Goal: Task Accomplishment & Management: Use online tool/utility

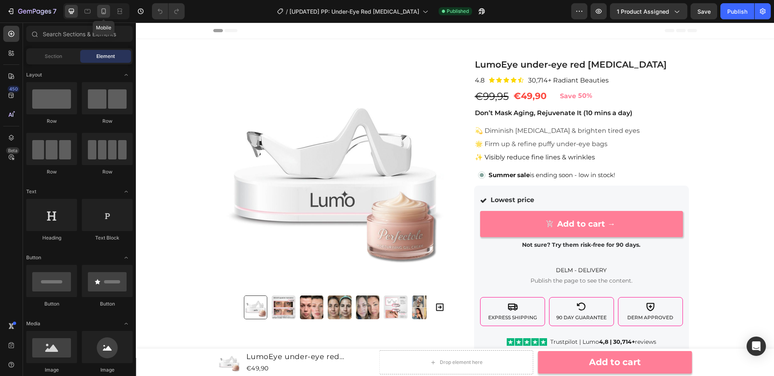
click at [105, 13] on icon at bounding box center [104, 11] width 4 height 6
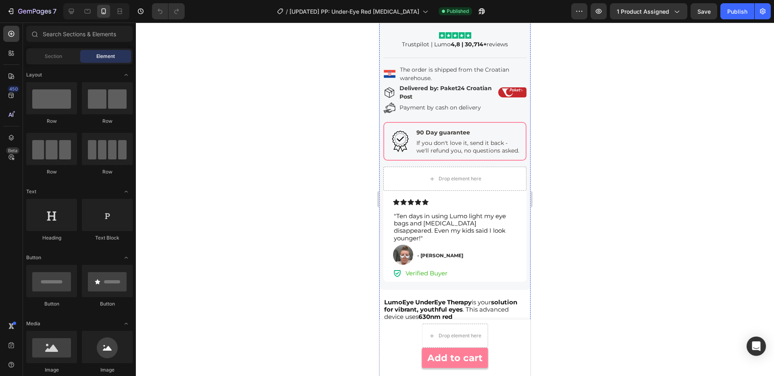
scroll to position [605, 0]
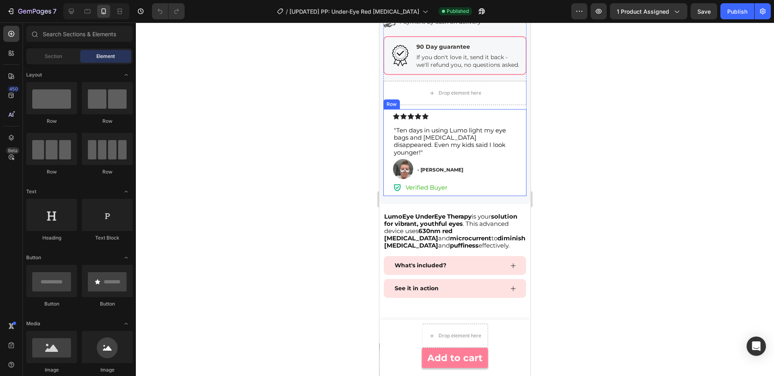
click at [518, 117] on div "Icon Icon Icon Icon Icon Icon List "Ten days in using Lumo light my eye bags an…" at bounding box center [454, 152] width 143 height 87
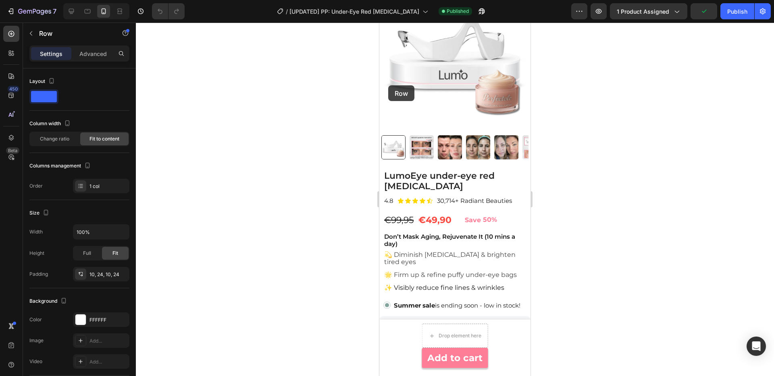
scroll to position [0, 0]
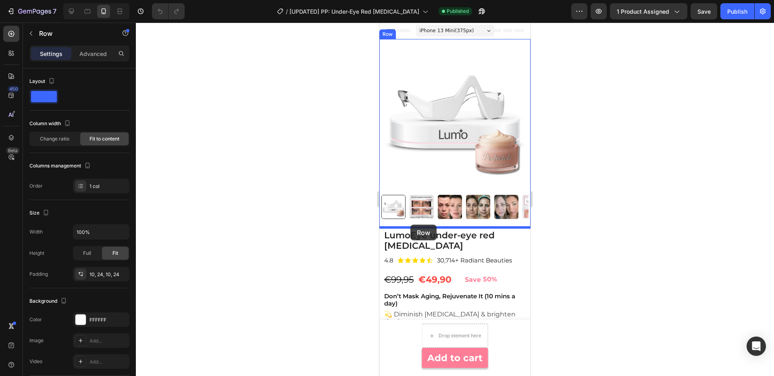
drag, startPoint x: 391, startPoint y: 104, endPoint x: 410, endPoint y: 225, distance: 122.9
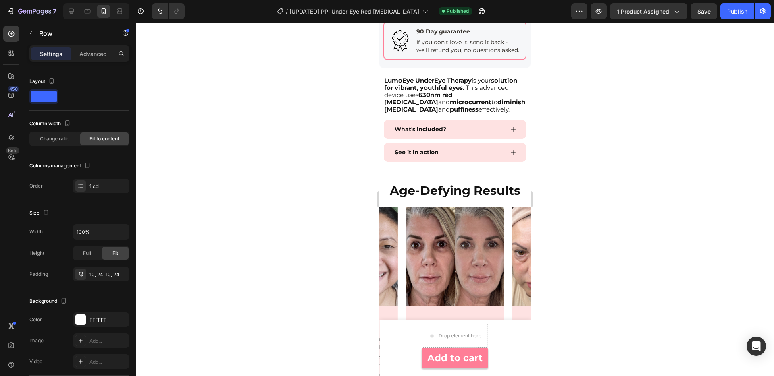
scroll to position [705, 0]
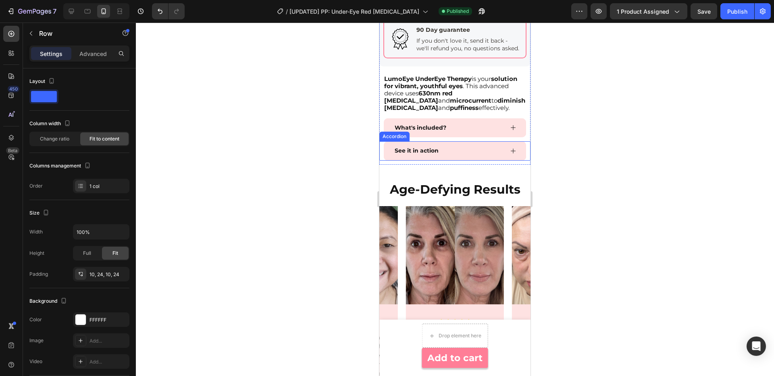
click at [465, 146] on div "See it in action" at bounding box center [448, 151] width 110 height 12
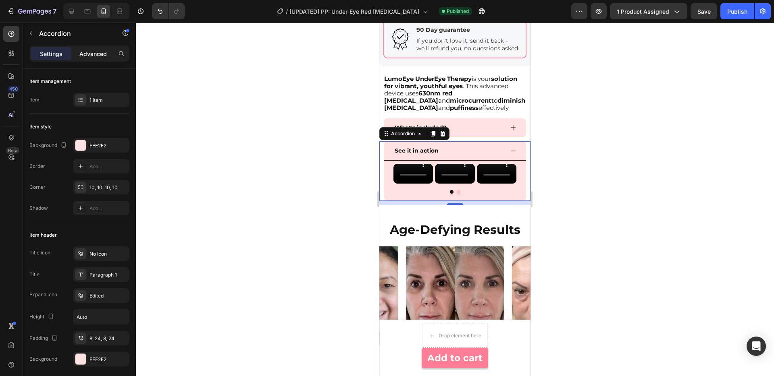
click at [98, 56] on p "Advanced" at bounding box center [92, 54] width 27 height 8
type input "100%"
type input "100"
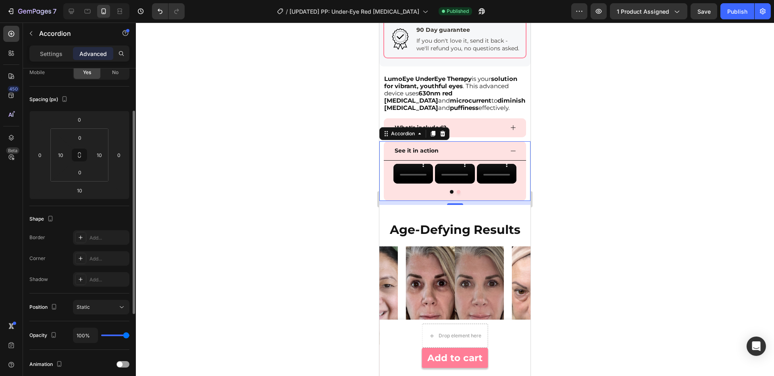
scroll to position [207, 0]
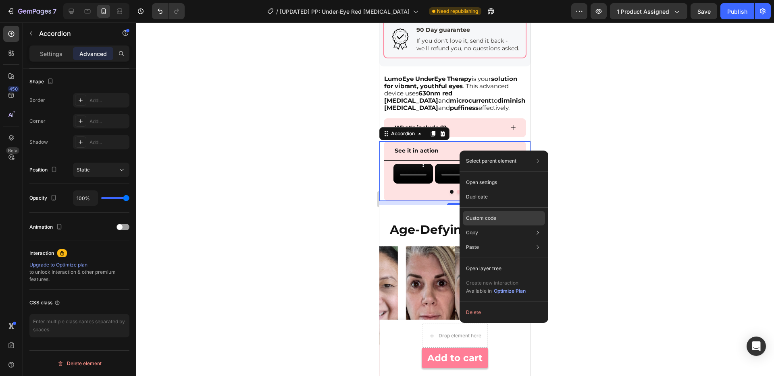
click at [492, 218] on p "Custom code" at bounding box center [481, 218] width 30 height 7
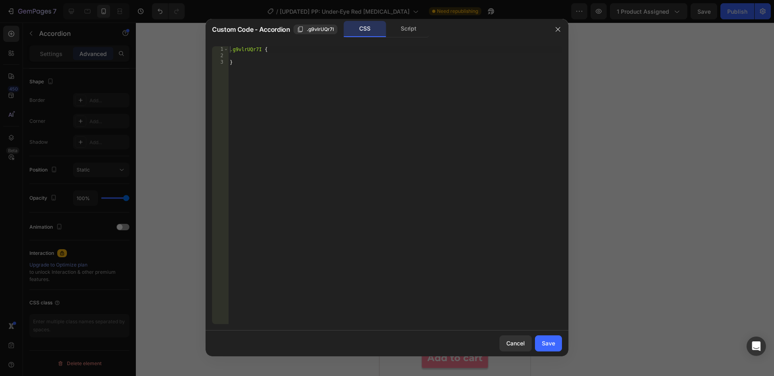
click at [371, 54] on div ".g9vlrUQr7I { }" at bounding box center [395, 191] width 334 height 291
type textarea "display: none;"
click at [551, 343] on div "Save" at bounding box center [548, 343] width 13 height 8
type input "16"
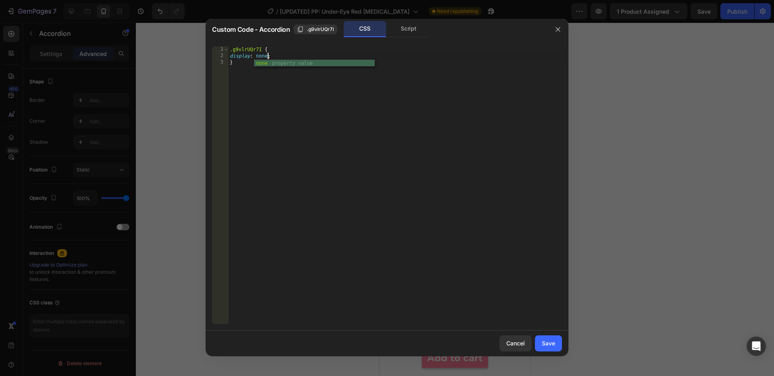
type input "16"
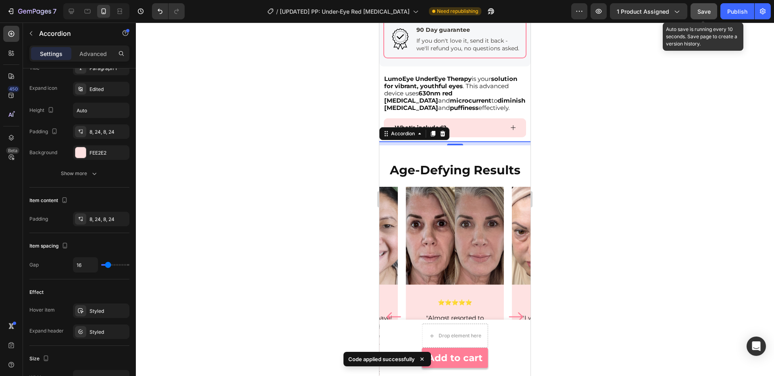
click at [700, 15] on div "Save" at bounding box center [703, 11] width 13 height 8
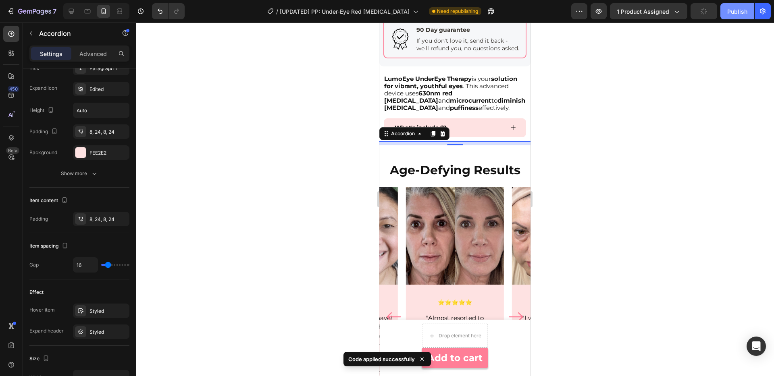
click at [737, 14] on div "Publish" at bounding box center [737, 11] width 20 height 8
click at [72, 12] on icon at bounding box center [71, 11] width 8 height 8
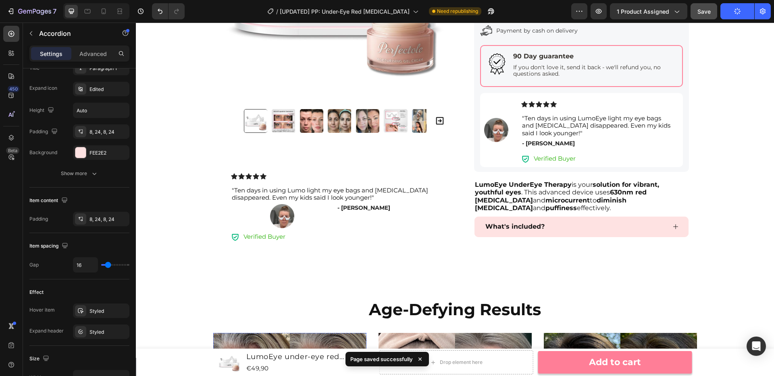
scroll to position [371, 0]
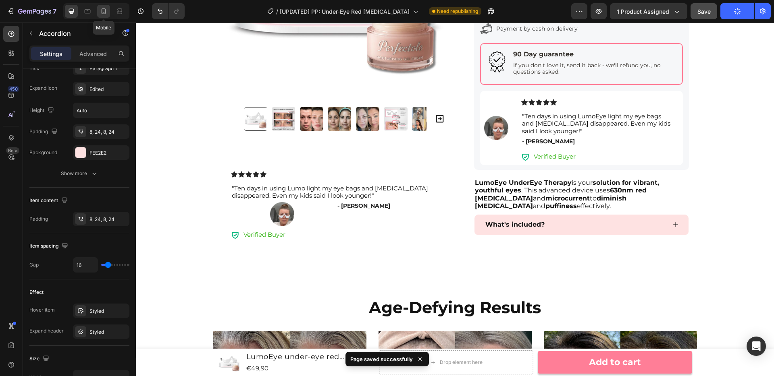
click at [105, 15] on icon at bounding box center [104, 11] width 8 height 8
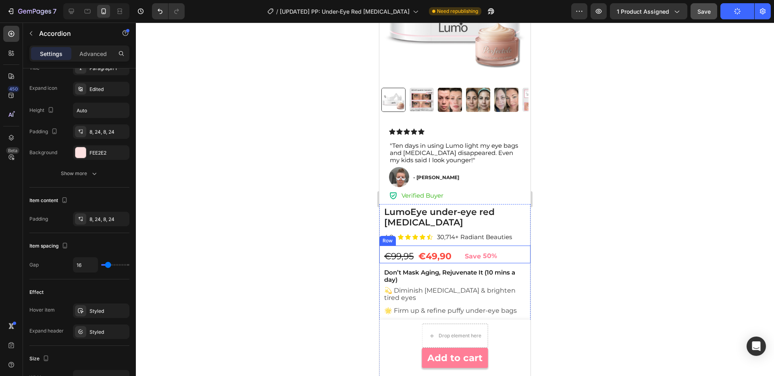
scroll to position [106, 0]
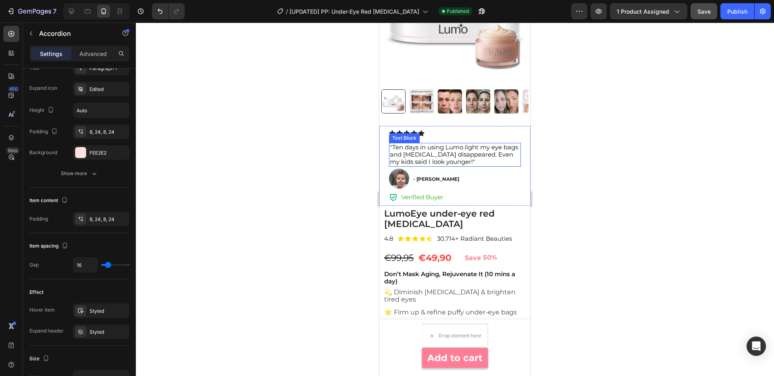
click at [464, 155] on span ""Ten days in using Lumo light my eye bags and [MEDICAL_DATA] disappeared. Even …" at bounding box center [454, 154] width 128 height 22
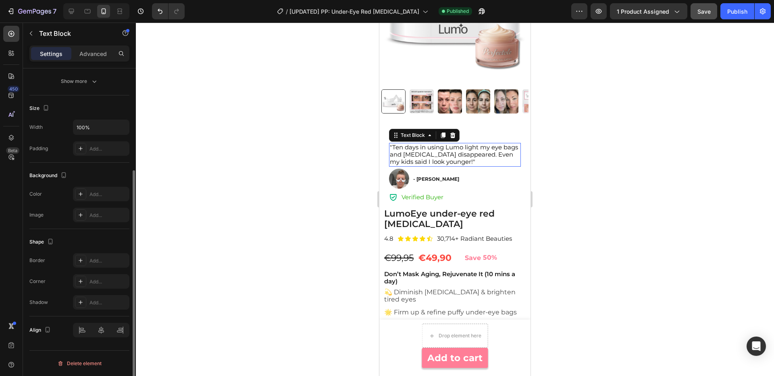
scroll to position [0, 0]
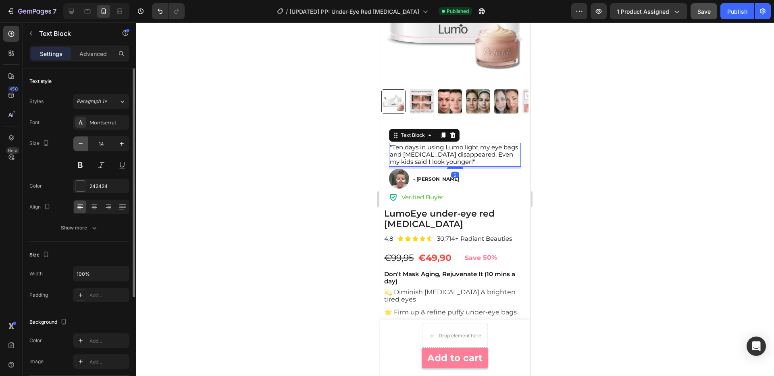
click at [80, 144] on icon "button" at bounding box center [81, 144] width 8 height 8
type input "13"
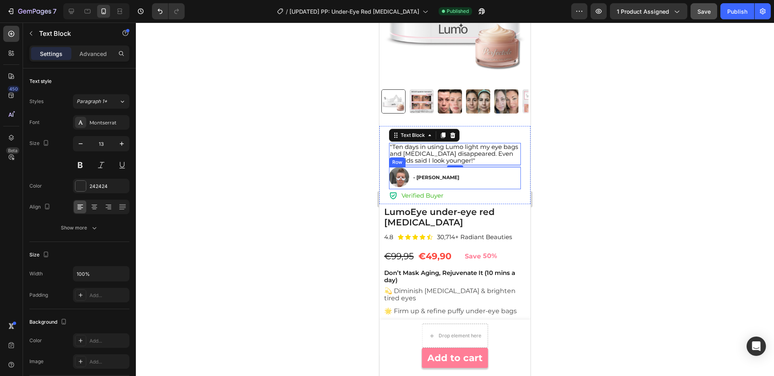
click at [485, 176] on div "Image - Anje F. Text Block Row" at bounding box center [455, 178] width 132 height 22
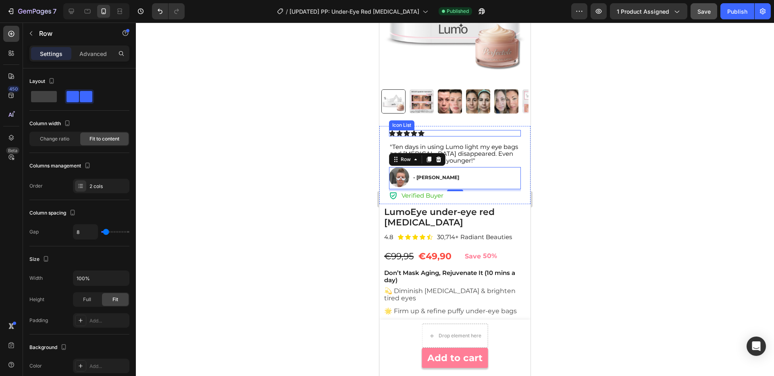
click at [450, 130] on div "Icon Icon Icon Icon Icon" at bounding box center [455, 133] width 132 height 6
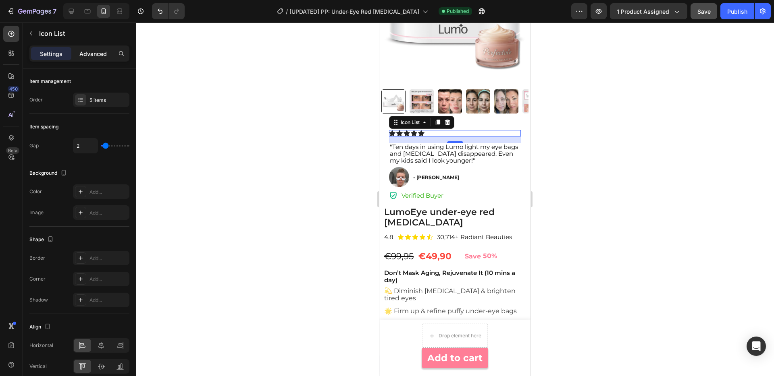
click at [94, 54] on p "Advanced" at bounding box center [92, 54] width 27 height 8
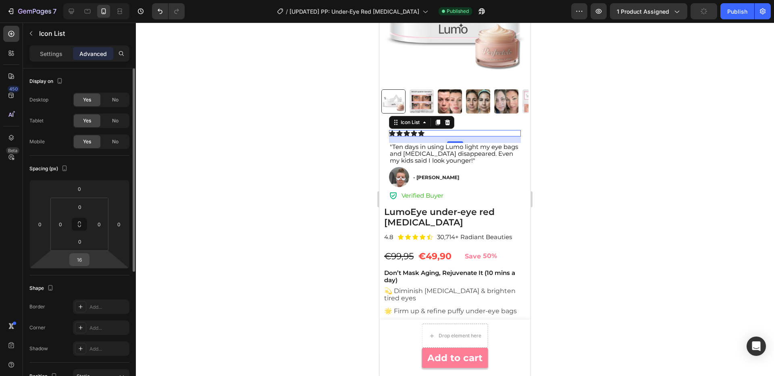
click at [82, 259] on input "16" at bounding box center [79, 260] width 16 height 12
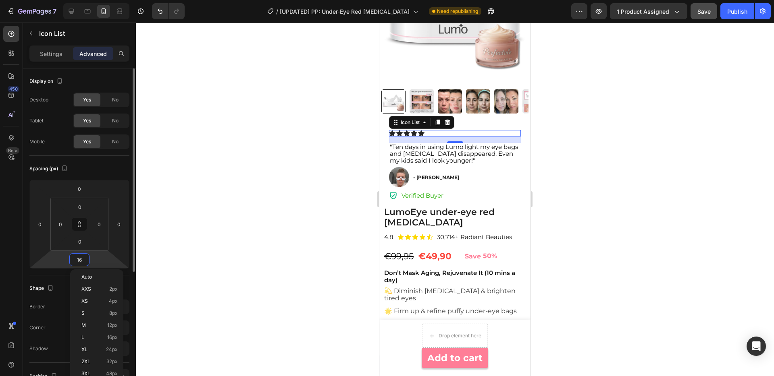
type input "5"
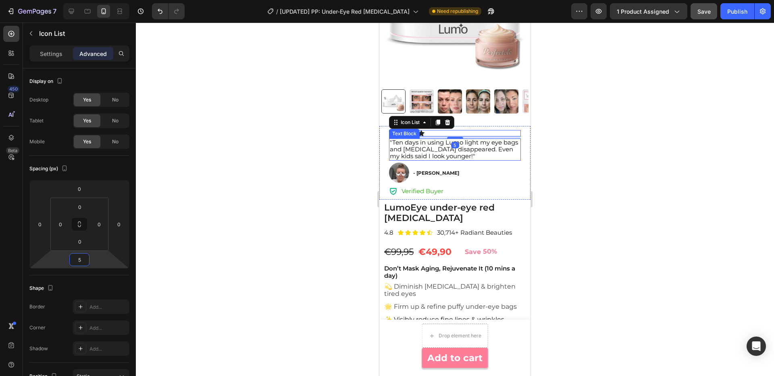
click at [453, 158] on p ""Ten days in using Lumo light my eye bags and [MEDICAL_DATA] disappeared. Even …" at bounding box center [455, 149] width 130 height 21
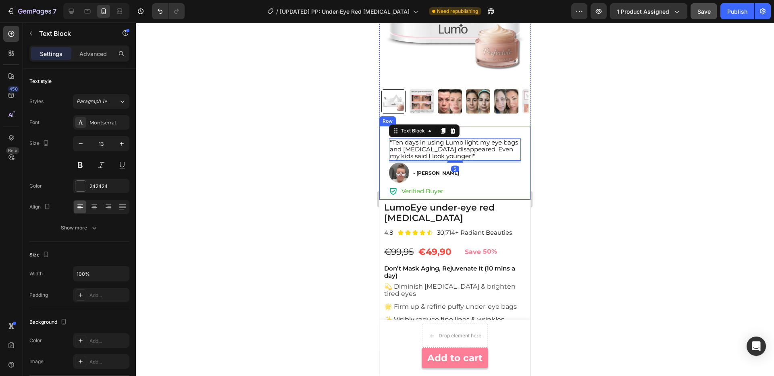
click at [383, 150] on div "Icon Icon Icon Icon Icon Icon List "Ten days in using Lumo light my eye bags an…" at bounding box center [454, 163] width 151 height 74
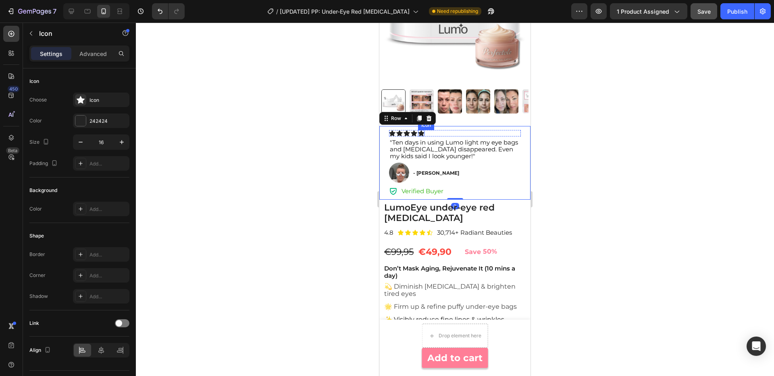
click at [421, 134] on div "Icon" at bounding box center [421, 133] width 6 height 6
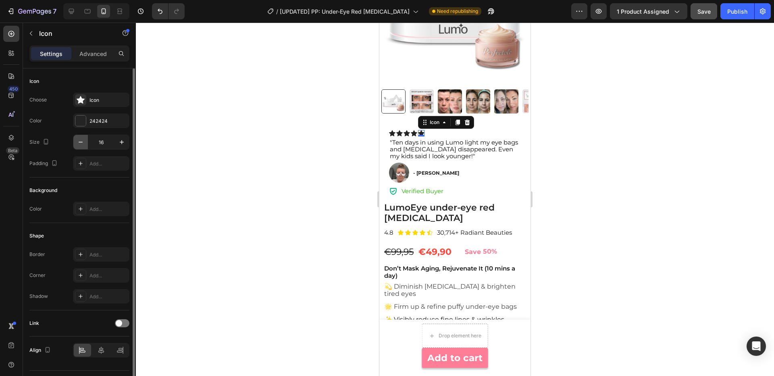
click at [82, 142] on icon "button" at bounding box center [81, 142] width 4 height 1
type input "14"
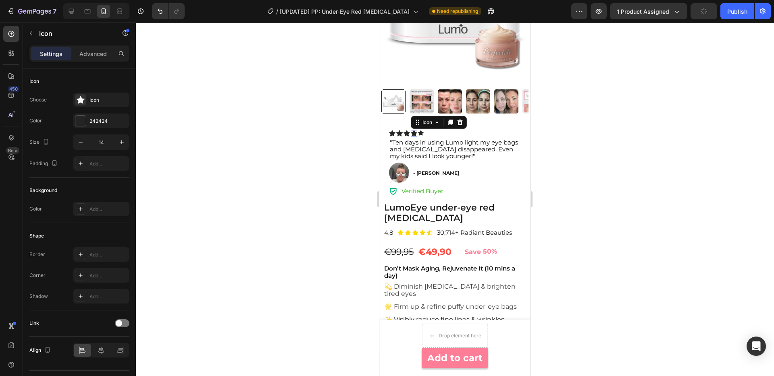
click at [416, 135] on div "Icon 0" at bounding box center [414, 133] width 6 height 6
click at [88, 147] on input "16" at bounding box center [101, 142] width 27 height 15
click at [78, 142] on icon "button" at bounding box center [81, 142] width 8 height 8
type input "14"
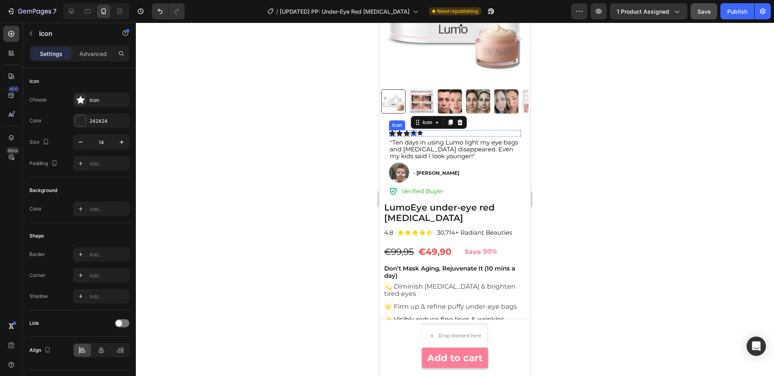
click at [392, 134] on div "Icon" at bounding box center [392, 133] width 6 height 6
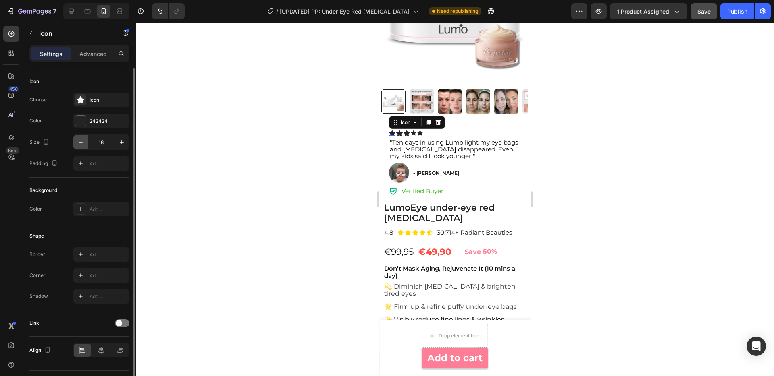
click at [84, 140] on icon "button" at bounding box center [81, 142] width 8 height 8
type input "14"
click at [399, 134] on div "Icon" at bounding box center [398, 133] width 6 height 6
click at [79, 144] on icon "button" at bounding box center [81, 142] width 8 height 8
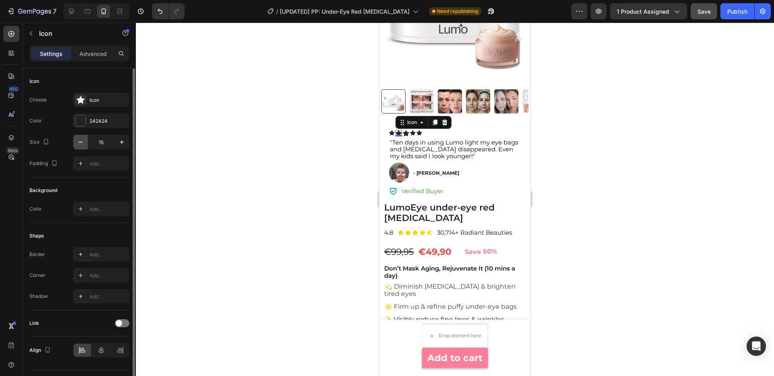
click at [79, 144] on icon "button" at bounding box center [81, 142] width 8 height 8
type input "14"
click at [406, 135] on div "Icon" at bounding box center [405, 133] width 6 height 6
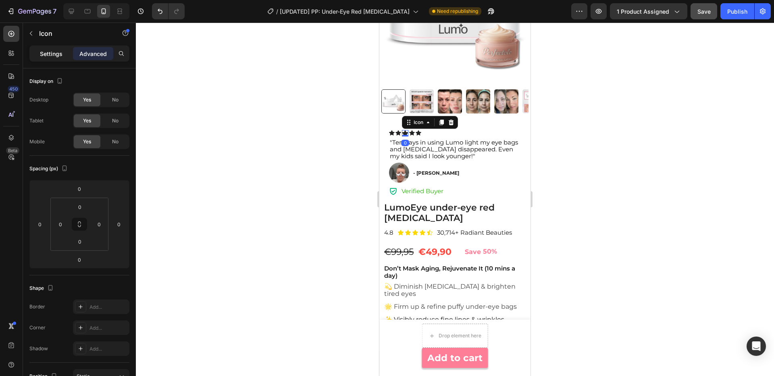
click at [55, 54] on p "Settings" at bounding box center [51, 54] width 23 height 8
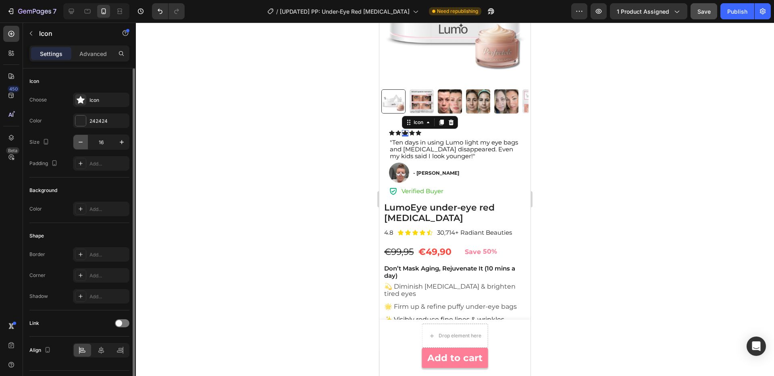
click at [84, 143] on icon "button" at bounding box center [81, 142] width 8 height 8
type input "14"
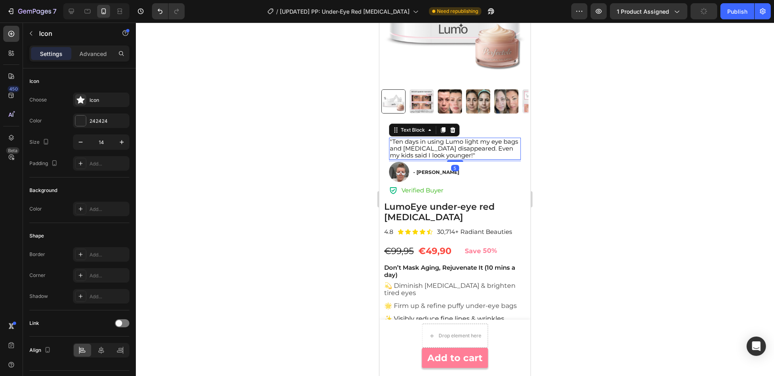
click at [457, 154] on p ""Ten days in using Lumo light my eye bags and [MEDICAL_DATA] disappeared. Even …" at bounding box center [455, 149] width 130 height 21
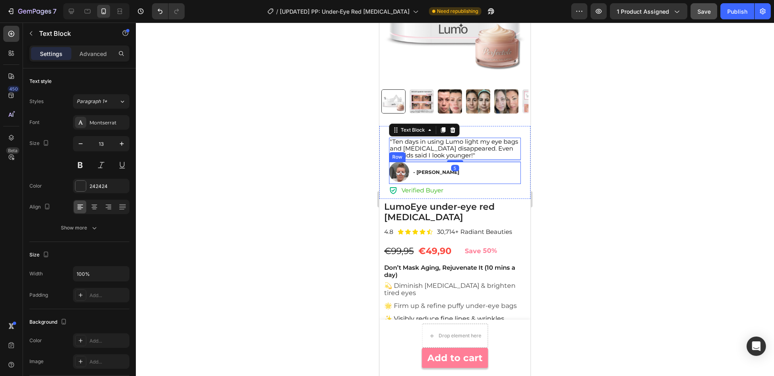
click at [514, 168] on div "Image - Anje F. Text Block Row" at bounding box center [455, 173] width 132 height 22
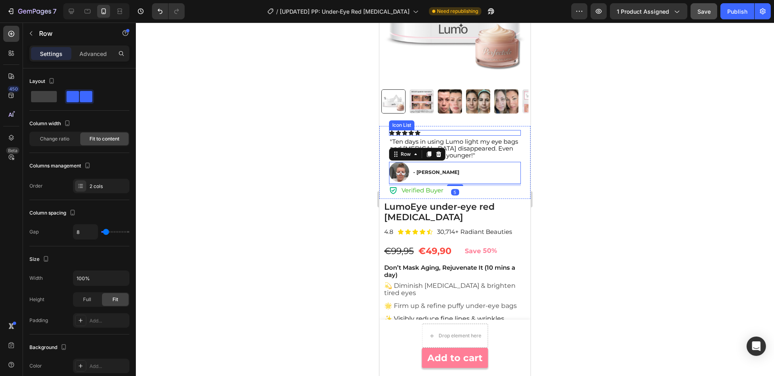
click at [489, 133] on div "Icon Icon Icon Icon Icon" at bounding box center [455, 133] width 132 height 6
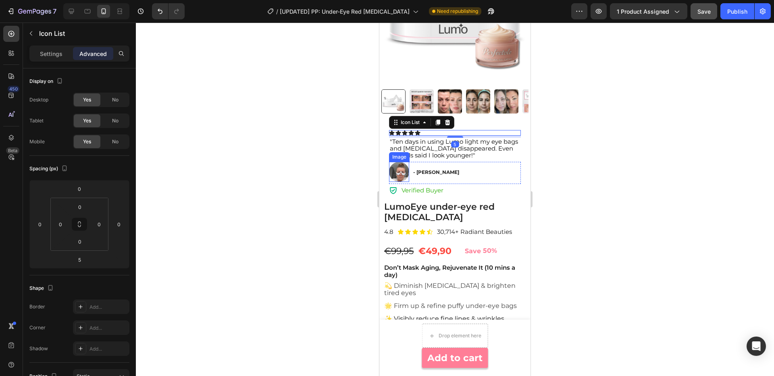
click at [395, 171] on img at bounding box center [399, 172] width 20 height 20
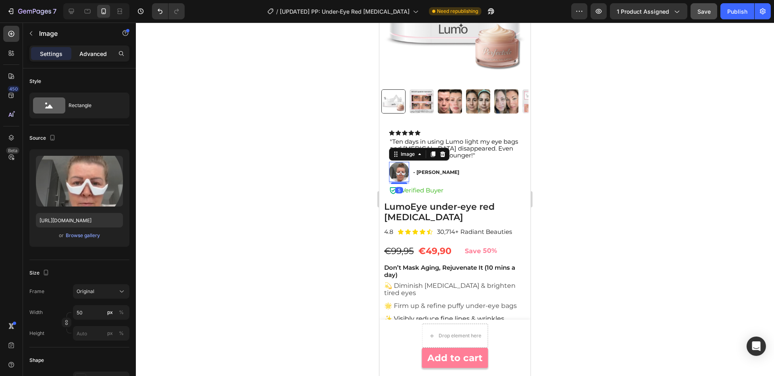
click at [87, 54] on p "Advanced" at bounding box center [92, 54] width 27 height 8
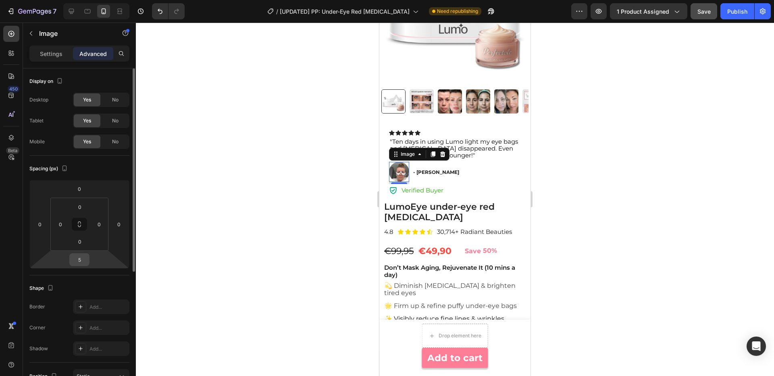
click at [83, 257] on input "5" at bounding box center [79, 260] width 16 height 12
type input "0"
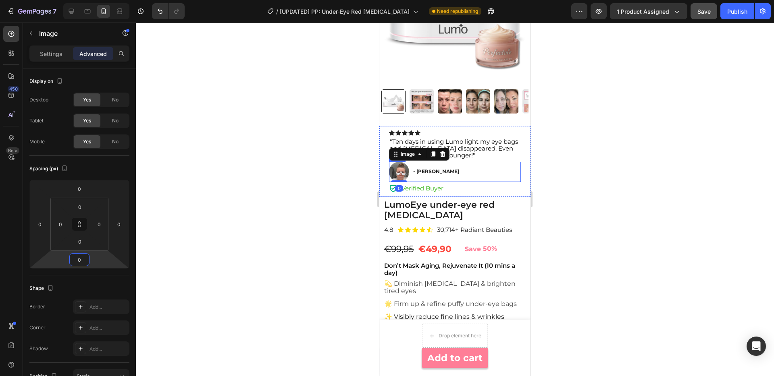
click at [448, 168] on div "Image 0 - Anje F. Text Block Row" at bounding box center [455, 172] width 132 height 20
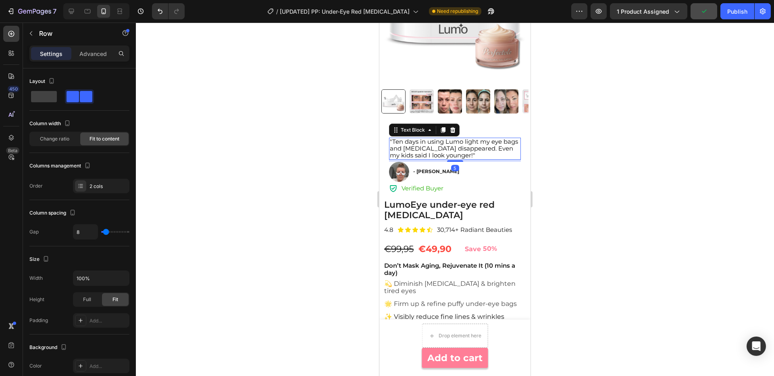
click at [499, 150] on span ""Ten days in using Lumo light my eye bags and [MEDICAL_DATA] disappeared. Even …" at bounding box center [454, 148] width 128 height 21
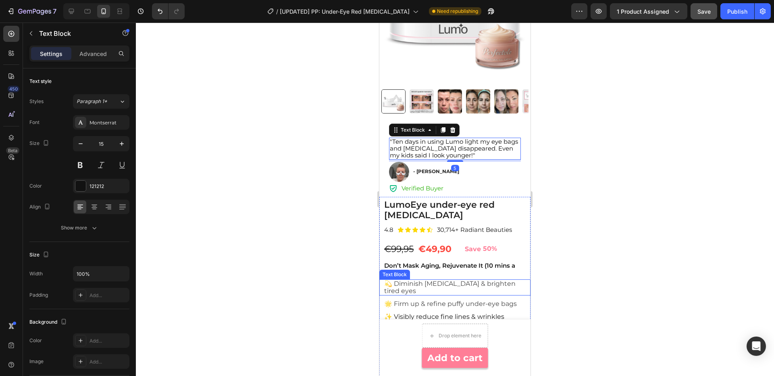
click at [471, 281] on span "💫 Diminish [MEDICAL_DATA] & brighten tired eyes" at bounding box center [449, 287] width 131 height 15
click at [457, 152] on p ""Ten days in using Lumo light my eye bags and [MEDICAL_DATA] disappeared. Even …" at bounding box center [455, 149] width 130 height 21
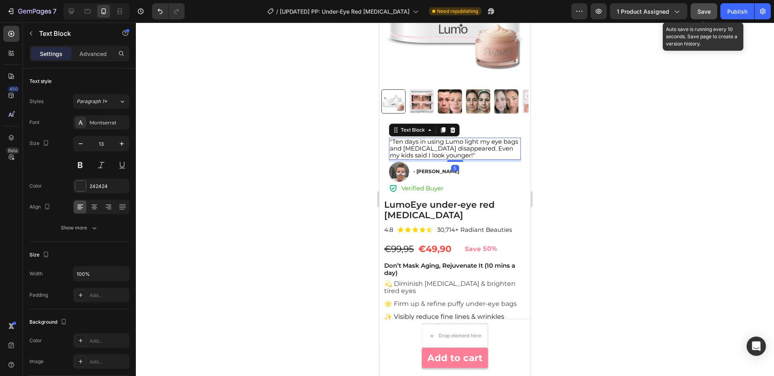
click at [703, 9] on span "Save" at bounding box center [703, 11] width 13 height 7
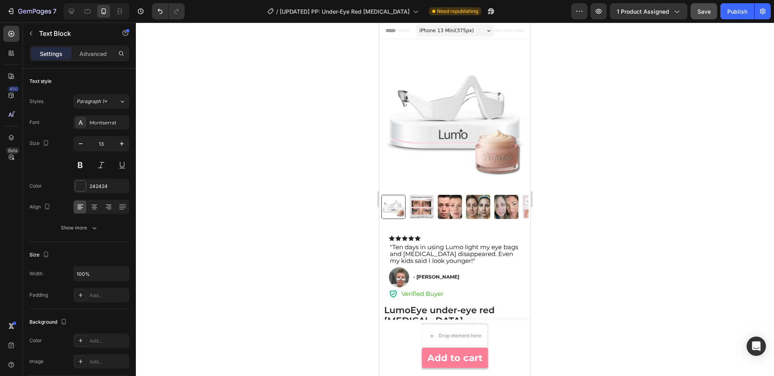
scroll to position [43, 0]
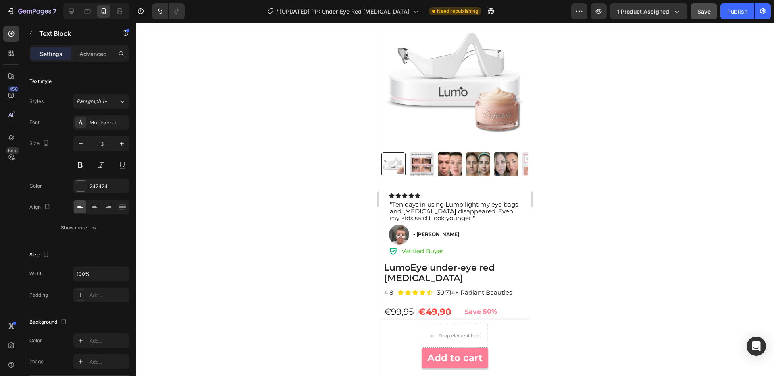
click at [458, 208] on span ""Ten days in using Lumo light my eye bags and [MEDICAL_DATA] disappeared. Even …" at bounding box center [454, 211] width 128 height 21
click at [430, 251] on span "Verified Buyer" at bounding box center [422, 251] width 42 height 8
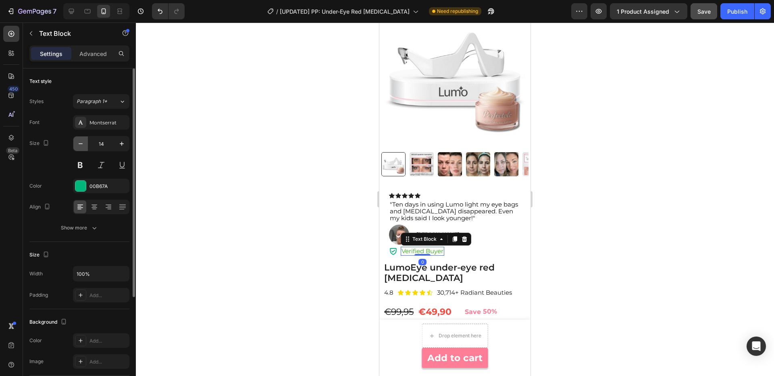
click at [83, 146] on icon "button" at bounding box center [81, 144] width 8 height 8
click at [82, 145] on icon "button" at bounding box center [81, 144] width 8 height 8
type input "12"
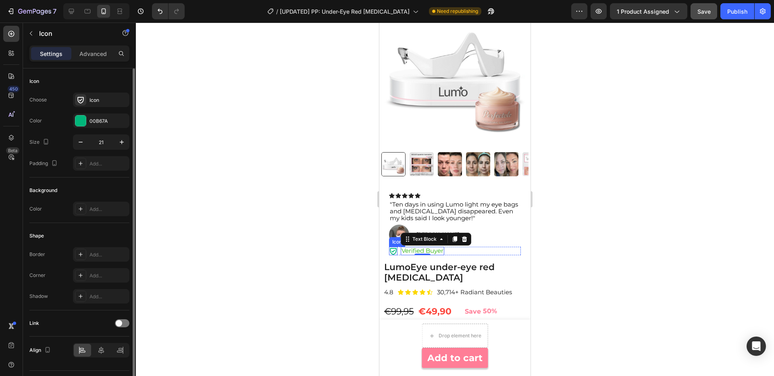
click at [395, 250] on icon at bounding box center [393, 251] width 8 height 8
click at [83, 140] on icon "button" at bounding box center [81, 142] width 8 height 8
type input "19"
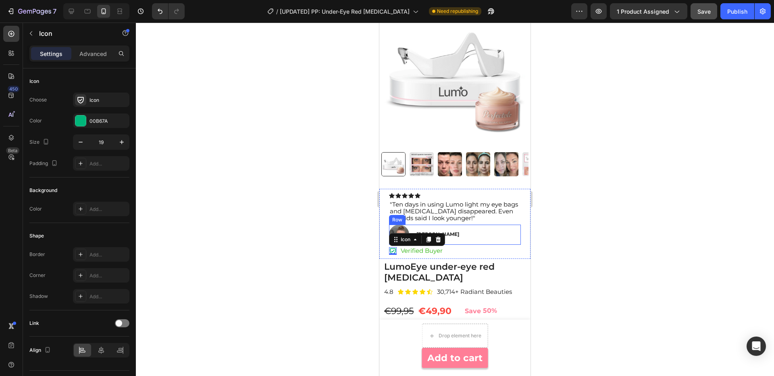
click at [461, 237] on div "Image - Anje F. Text Block Row" at bounding box center [455, 235] width 132 height 20
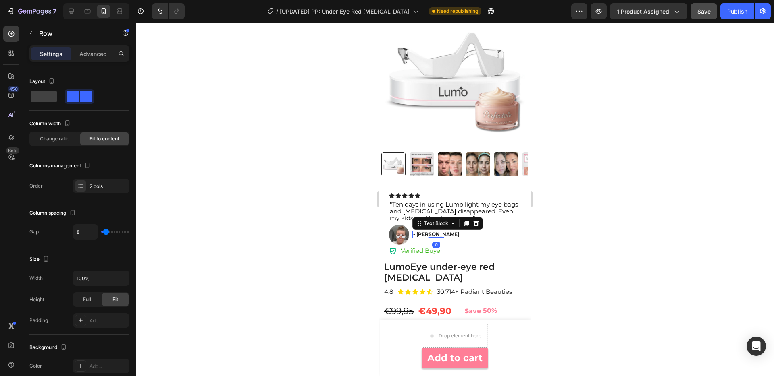
click at [428, 238] on div "- Anje F. Text Block 0" at bounding box center [436, 234] width 48 height 7
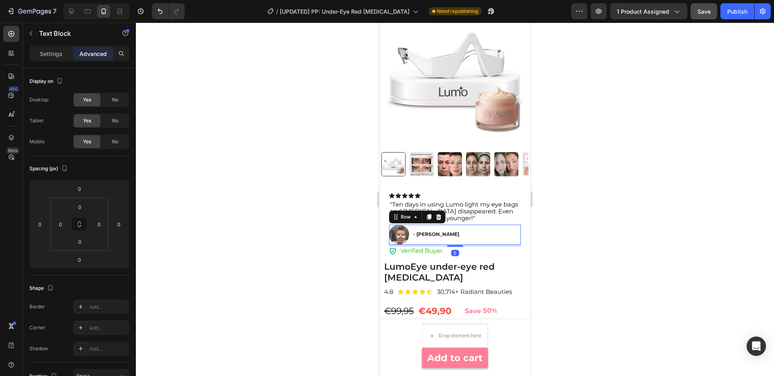
click at [466, 235] on div "Image - Anje F. Text Block Row 5" at bounding box center [455, 235] width 132 height 20
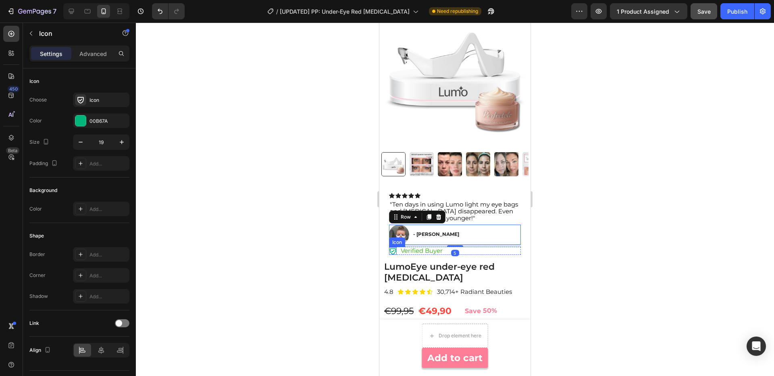
click at [393, 252] on icon at bounding box center [393, 251] width 8 height 8
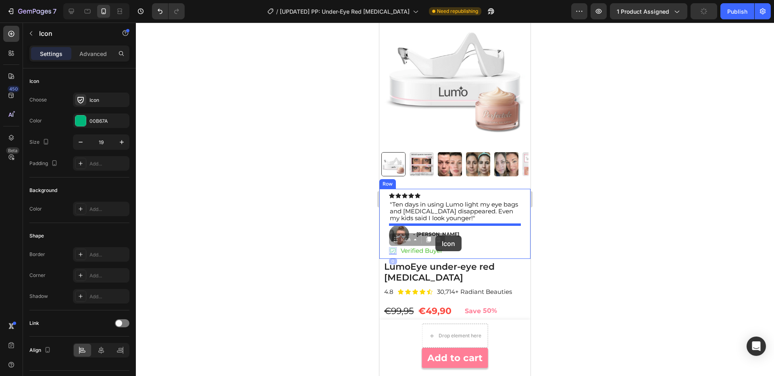
drag, startPoint x: 392, startPoint y: 251, endPoint x: 435, endPoint y: 236, distance: 45.8
click at [435, 236] on div "Image - Anje F. Text Block Row" at bounding box center [455, 235] width 132 height 20
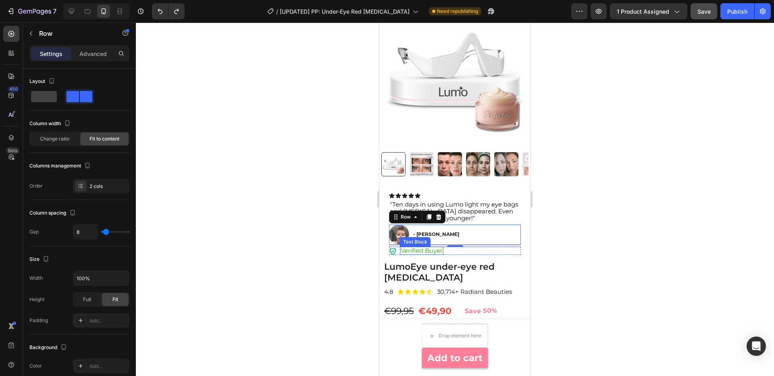
click at [412, 252] on span "Verified Buyer" at bounding box center [422, 251] width 42 height 8
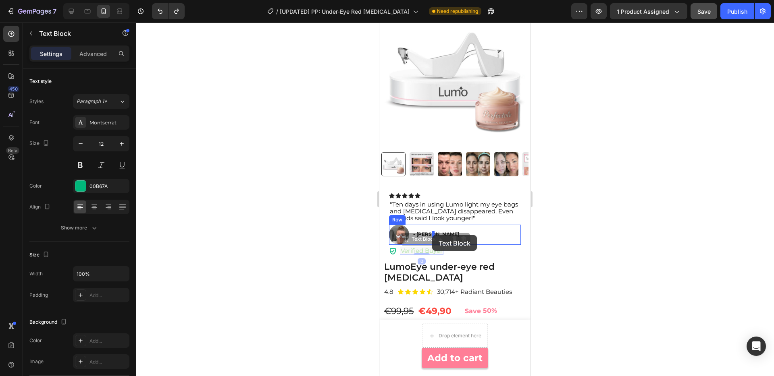
drag, startPoint x: 418, startPoint y: 252, endPoint x: 432, endPoint y: 235, distance: 22.3
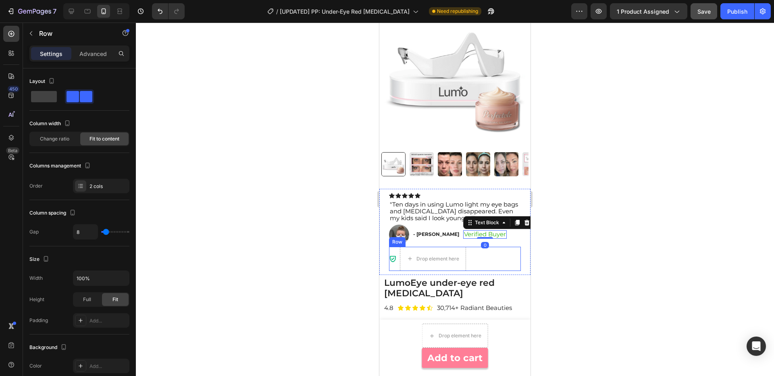
click at [489, 254] on div "Icon Drop element here Row" at bounding box center [455, 259] width 132 height 24
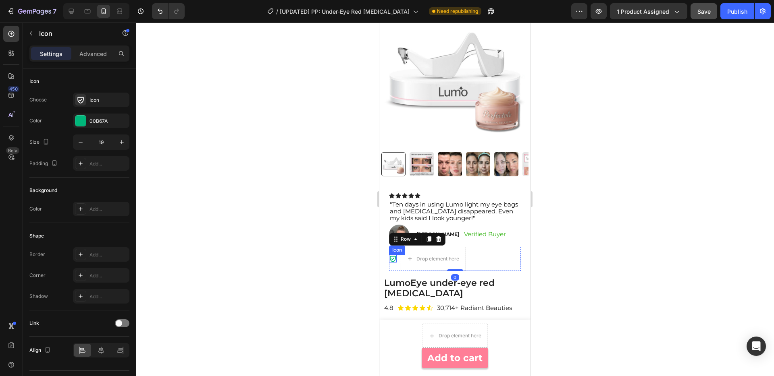
click at [394, 258] on icon at bounding box center [393, 259] width 6 height 6
drag, startPoint x: 393, startPoint y: 259, endPoint x: 439, endPoint y: 235, distance: 51.9
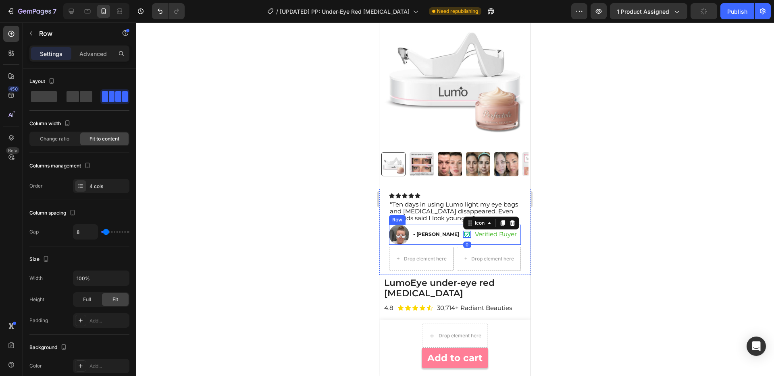
click at [474, 241] on div "Verified Buyer Text Block" at bounding box center [496, 235] width 44 height 20
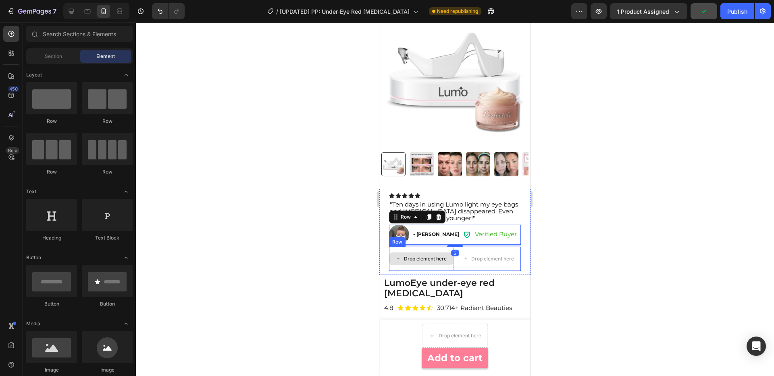
click at [389, 258] on div "Drop element here" at bounding box center [421, 259] width 64 height 13
click at [403, 248] on div "Drop element here" at bounding box center [421, 259] width 64 height 24
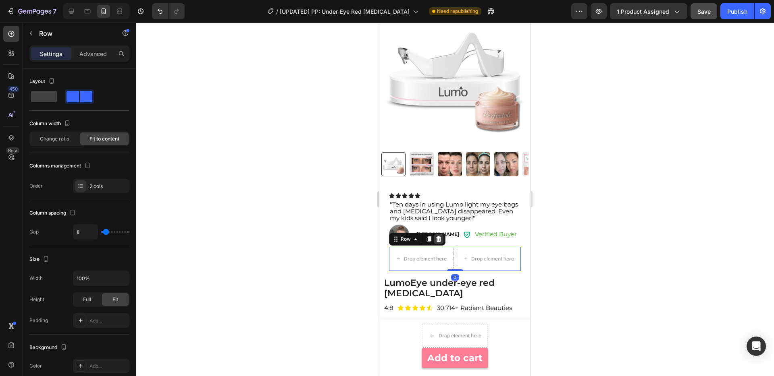
click at [439, 239] on icon at bounding box center [438, 239] width 6 height 6
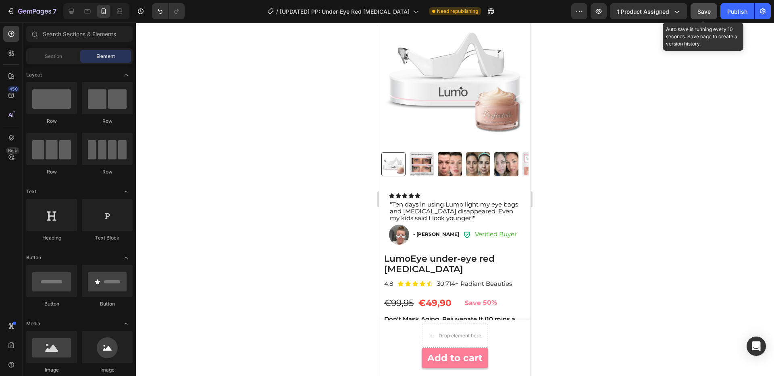
click at [702, 6] on button "Save" at bounding box center [703, 11] width 27 height 16
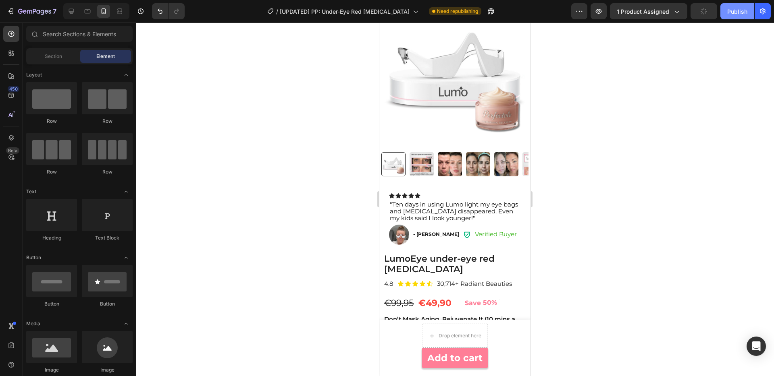
click at [735, 14] on div "Publish" at bounding box center [737, 11] width 20 height 8
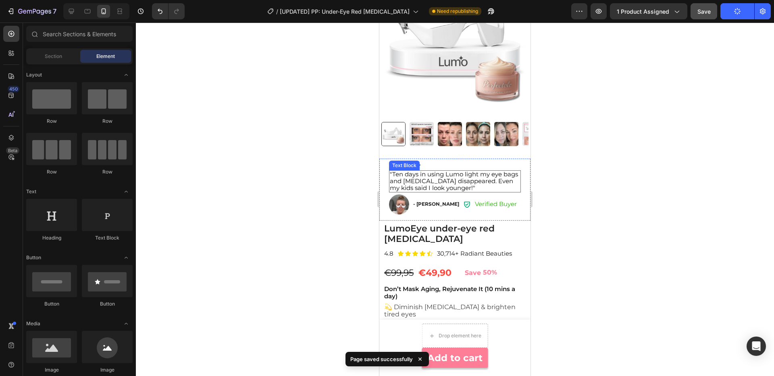
scroll to position [0, 0]
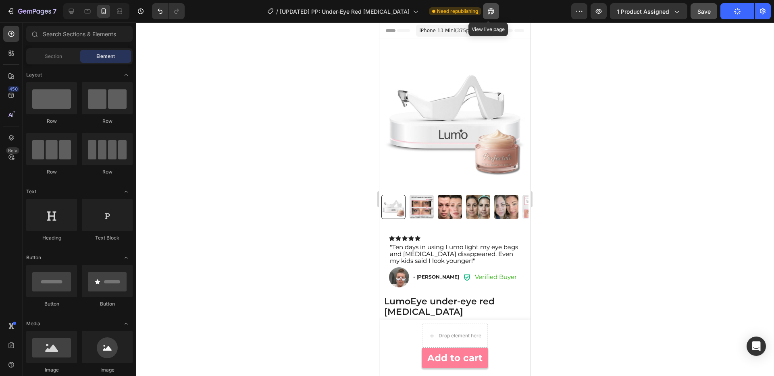
click at [486, 17] on button "button" at bounding box center [491, 11] width 16 height 16
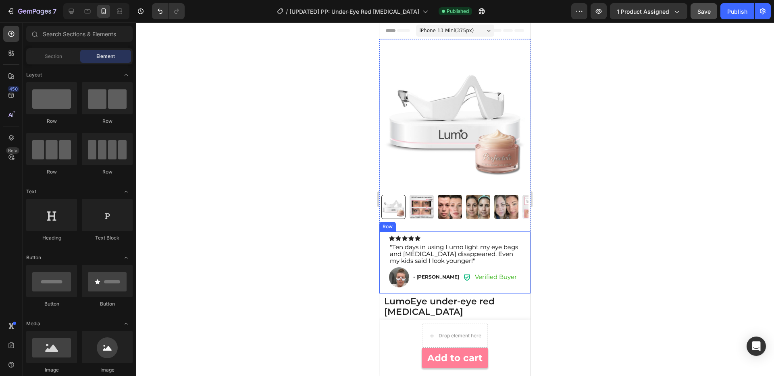
click at [383, 250] on div "Icon Icon Icon Icon Icon Icon List "Ten days in using Lumo light my eye bags an…" at bounding box center [454, 263] width 151 height 62
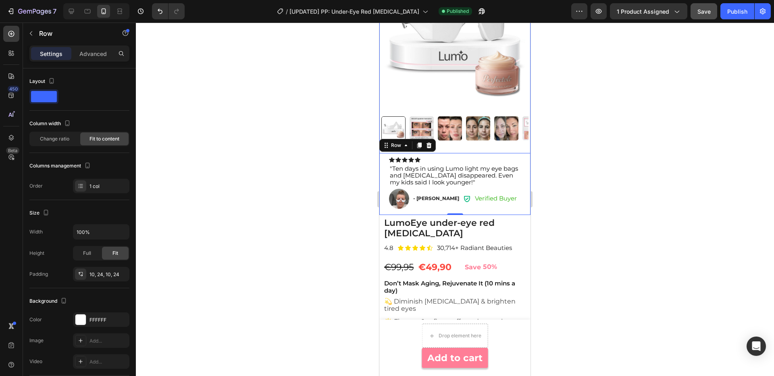
scroll to position [77, 0]
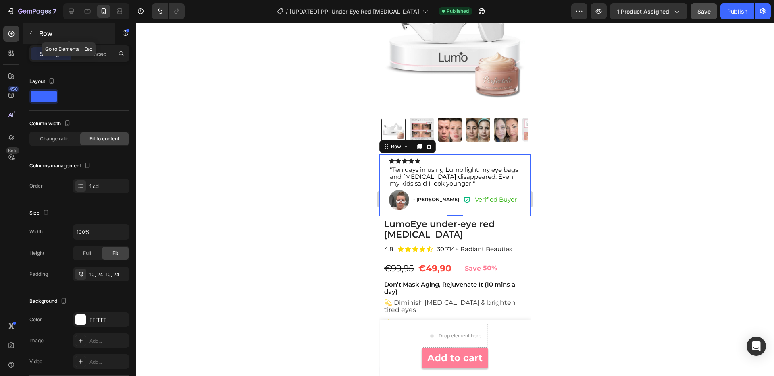
click at [33, 30] on icon "button" at bounding box center [31, 33] width 6 height 6
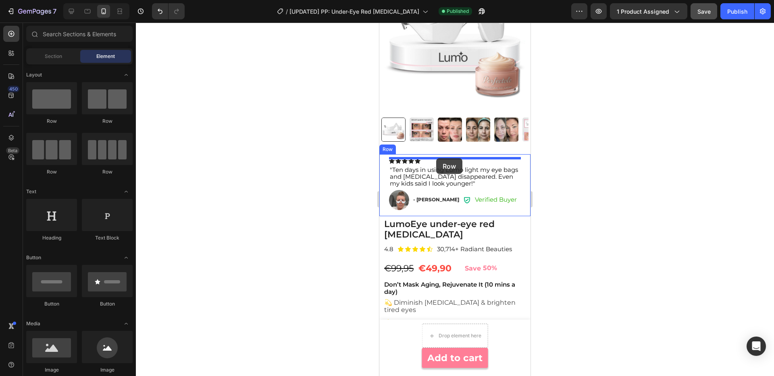
drag, startPoint x: 428, startPoint y: 128, endPoint x: 436, endPoint y: 158, distance: 31.6
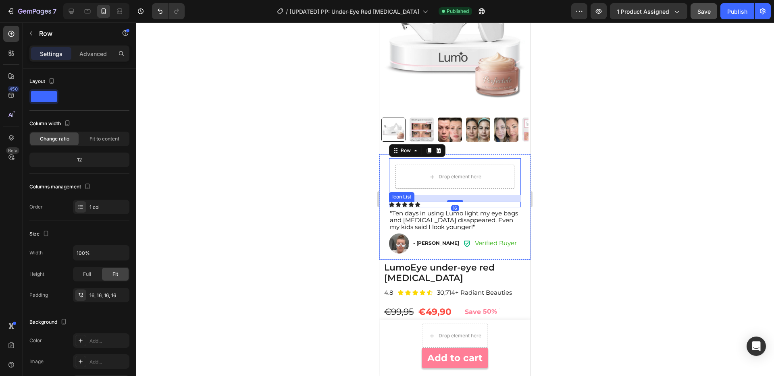
click at [408, 204] on div "Icon" at bounding box center [411, 205] width 6 height 6
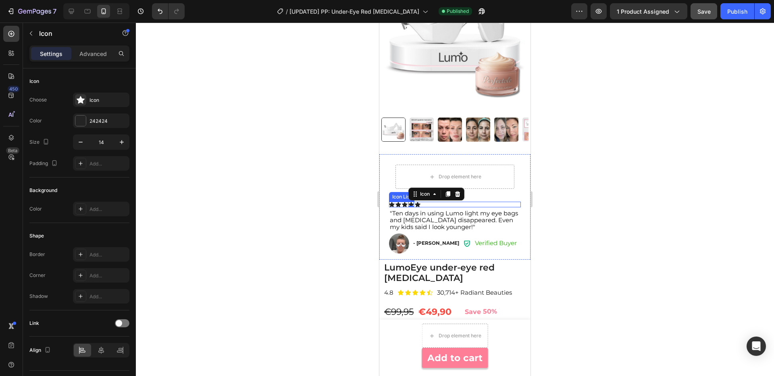
click at [454, 205] on div "Icon Icon Icon Icon 0 Icon" at bounding box center [455, 205] width 132 height 6
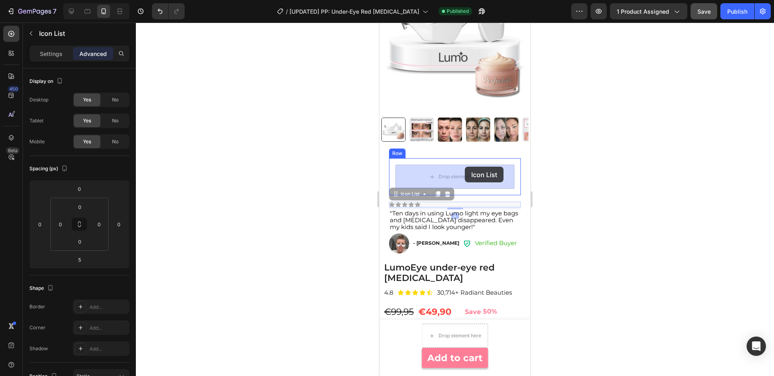
drag, startPoint x: 451, startPoint y: 205, endPoint x: 465, endPoint y: 167, distance: 40.4
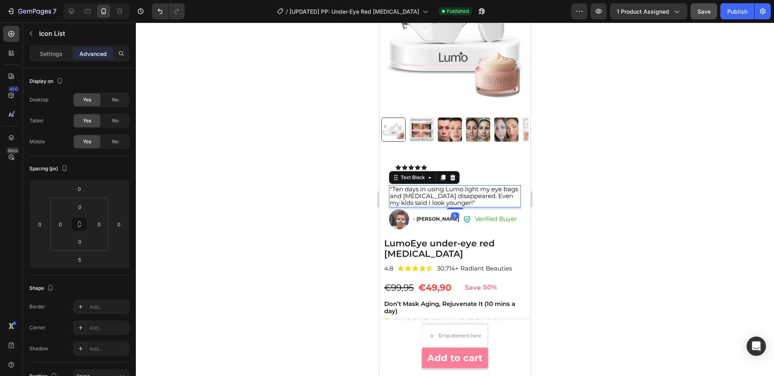
click at [475, 205] on p ""Ten days in using Lumo light my eye bags and [MEDICAL_DATA] disappeared. Even …" at bounding box center [455, 196] width 130 height 21
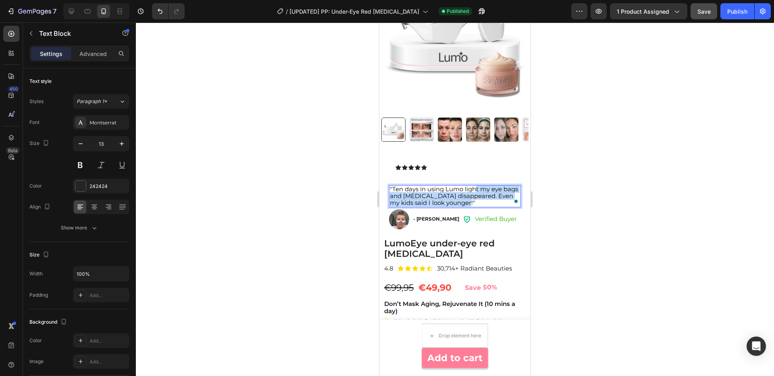
drag, startPoint x: 467, startPoint y: 206, endPoint x: 476, endPoint y: 191, distance: 17.6
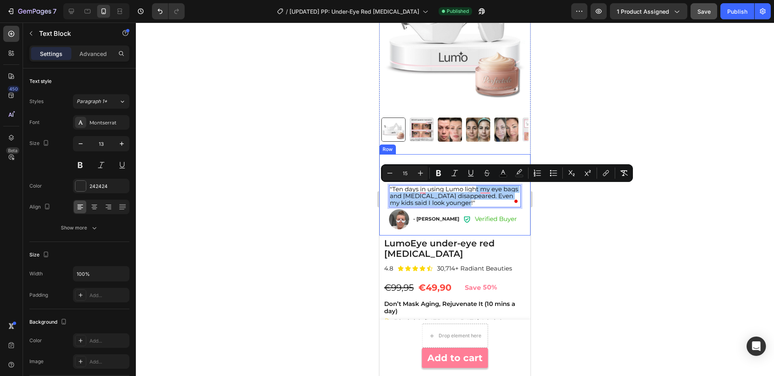
click at [572, 200] on div at bounding box center [455, 200] width 638 height 354
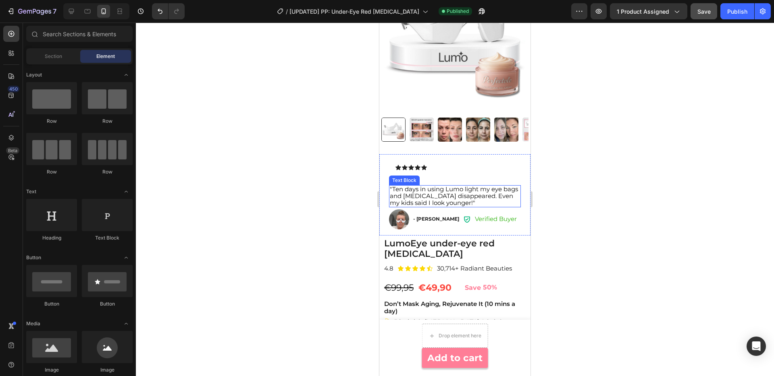
click at [457, 204] on p ""Ten days in using Lumo light my eye bags and [MEDICAL_DATA] disappeared. Even …" at bounding box center [455, 196] width 130 height 21
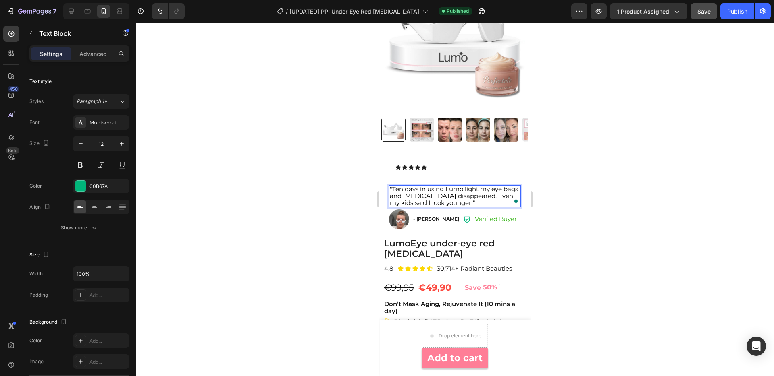
click at [488, 218] on span "Verified Buyer" at bounding box center [496, 219] width 42 height 8
click at [406, 199] on span ""Ten days in using Lumo light my eye bags and [MEDICAL_DATA] disappeared. Even …" at bounding box center [454, 195] width 128 height 21
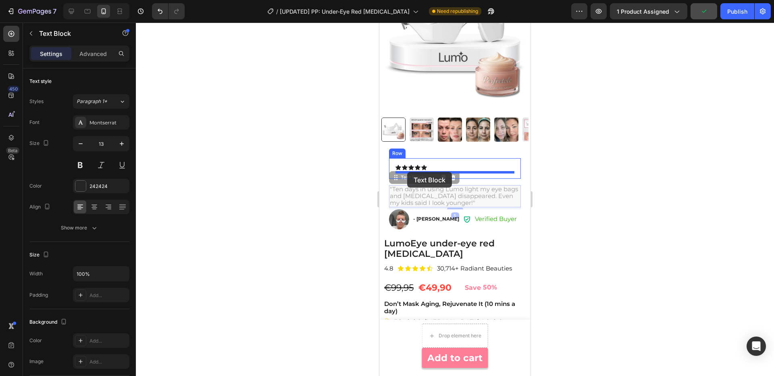
drag, startPoint x: 394, startPoint y: 180, endPoint x: 407, endPoint y: 172, distance: 15.3
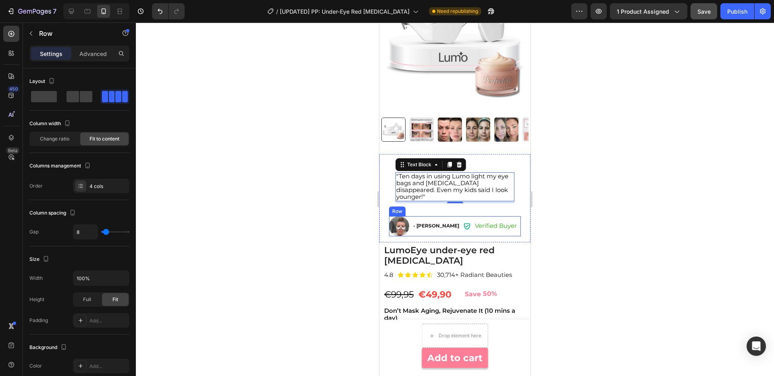
click at [514, 220] on div "Image - Anje F. Text Block Icon Verified Buyer Text Block Row" at bounding box center [455, 226] width 132 height 20
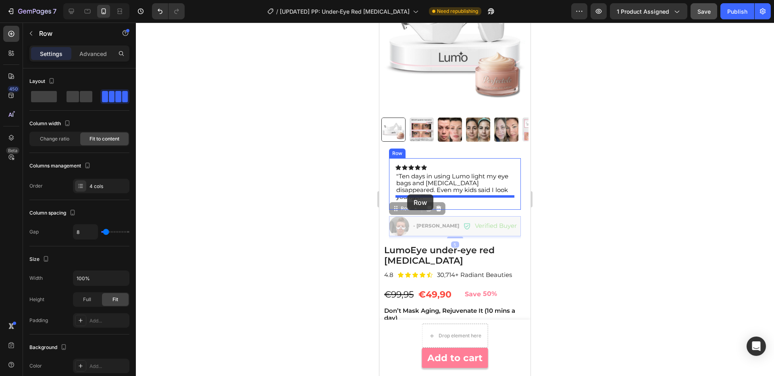
drag, startPoint x: 396, startPoint y: 202, endPoint x: 407, endPoint y: 195, distance: 13.3
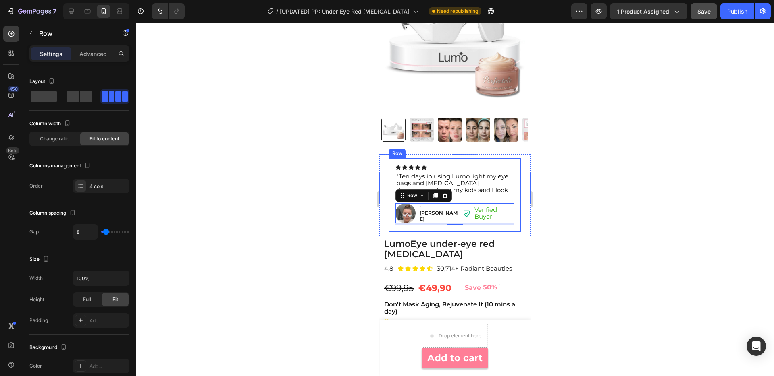
click at [414, 221] on div "Icon Icon Icon Icon Icon Icon List "Ten days in using Lumo light my eye bags an…" at bounding box center [455, 195] width 132 height 74
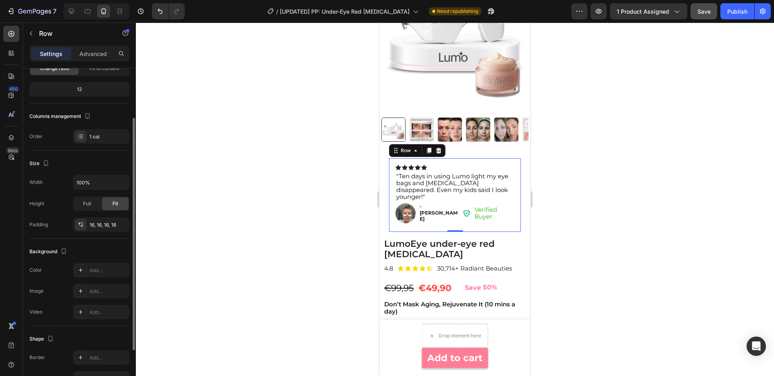
scroll to position [140, 0]
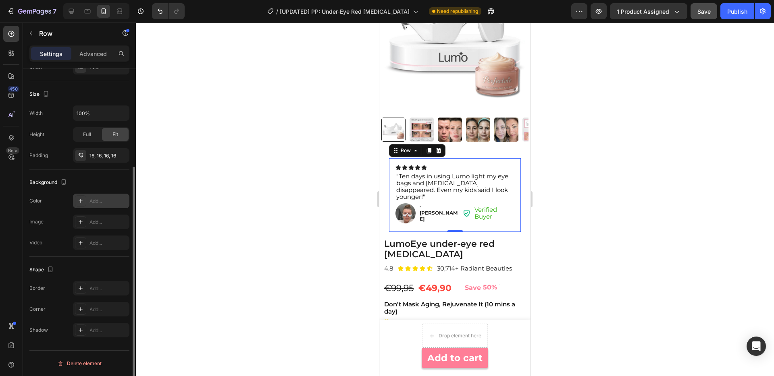
click at [98, 200] on div "Add..." at bounding box center [108, 201] width 38 height 7
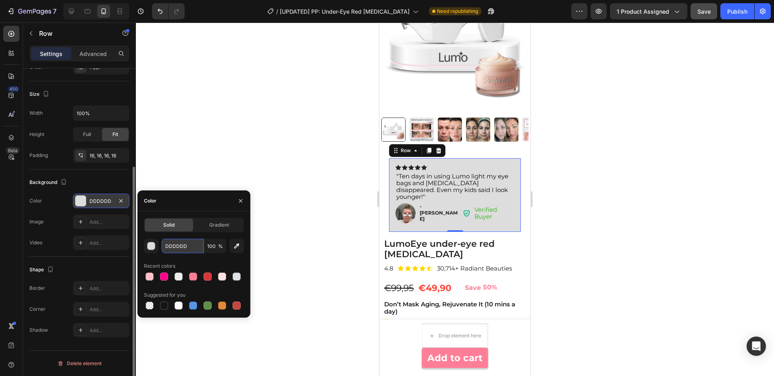
click at [186, 241] on input "DDDDDD" at bounding box center [183, 246] width 42 height 15
paste input "f2f2f2"
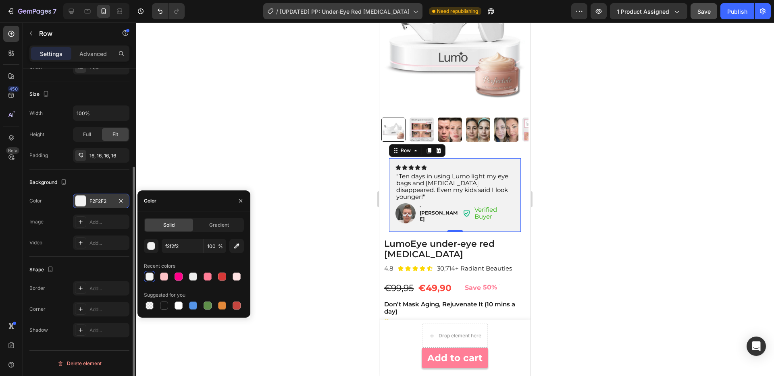
type input "F2F2F2"
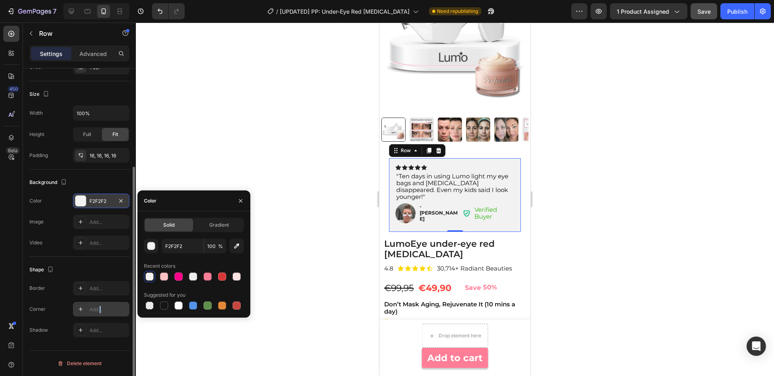
click at [101, 310] on div "Add..." at bounding box center [108, 309] width 38 height 7
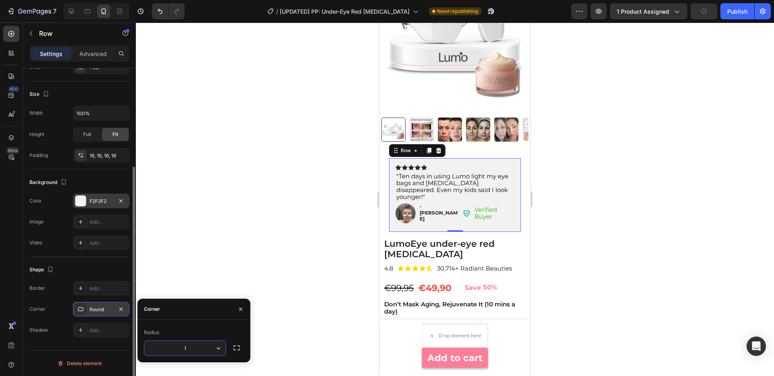
type input "10"
click at [21, 294] on div "450 Beta" at bounding box center [11, 200] width 23 height 354
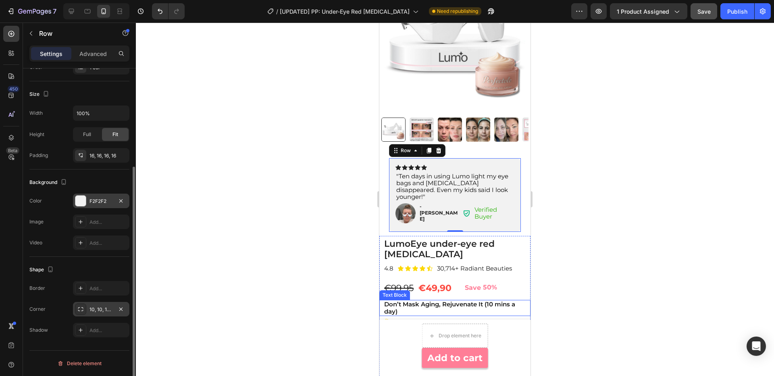
click at [441, 301] on p "Don’t Mask Aging, Rejuvenate It (10 mins a day)" at bounding box center [454, 308] width 141 height 15
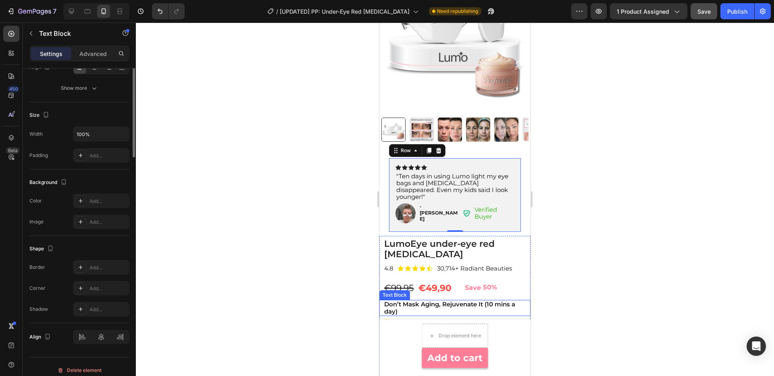
scroll to position [0, 0]
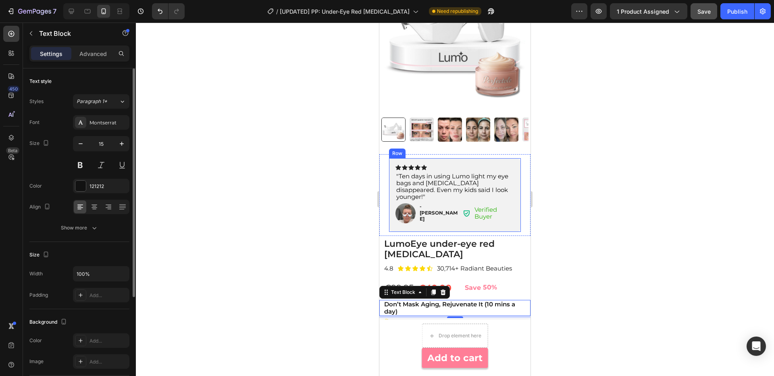
click at [484, 162] on div "Icon Icon Icon Icon Icon Icon List "Ten days in using Lumo light my eye bags an…" at bounding box center [455, 195] width 132 height 74
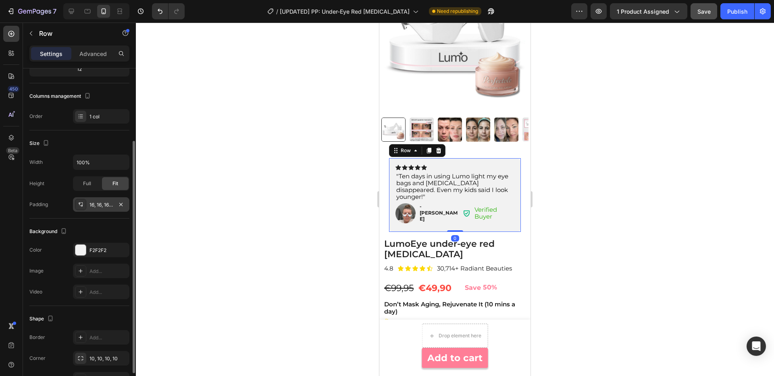
scroll to position [96, 0]
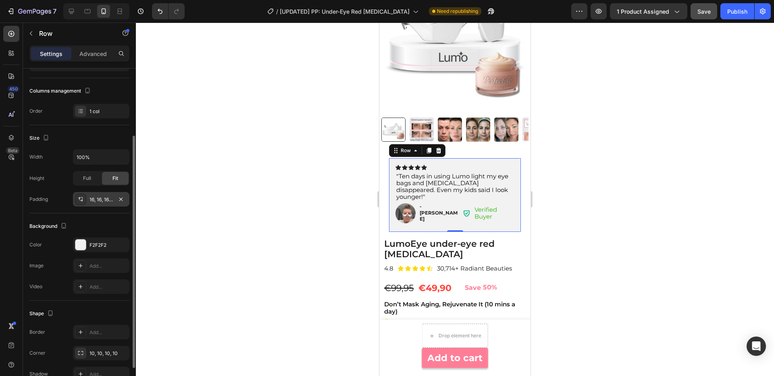
click at [106, 201] on div "16, 16, 16, 16" at bounding box center [100, 199] width 23 height 7
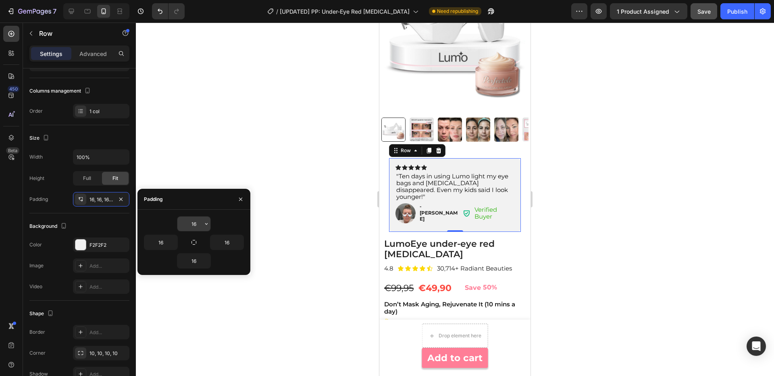
click at [191, 227] on input "16" at bounding box center [193, 224] width 33 height 15
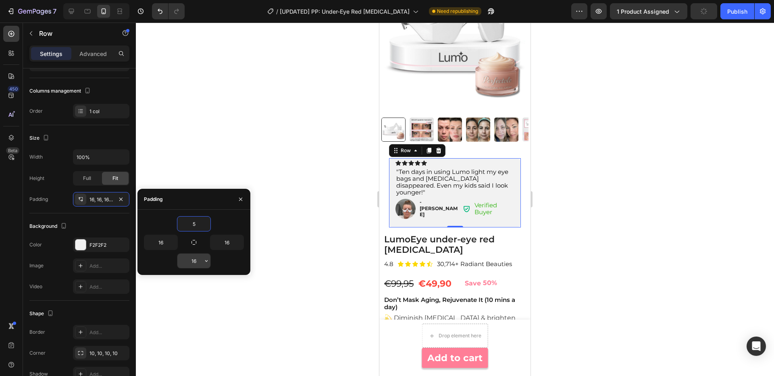
type input "5"
click at [195, 256] on input "16" at bounding box center [193, 261] width 33 height 15
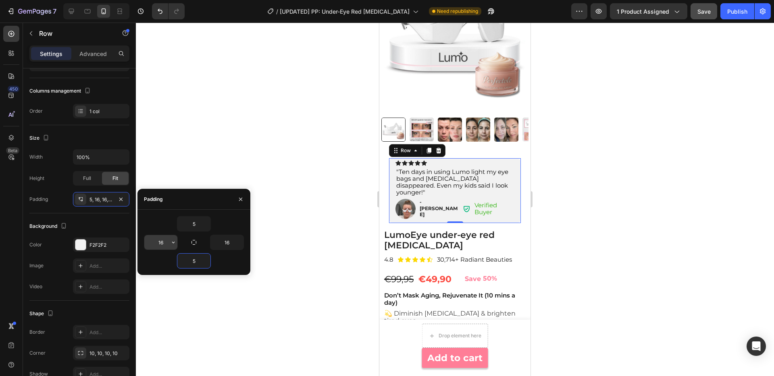
type input "5"
click at [166, 242] on input "16" at bounding box center [160, 242] width 33 height 15
type input "2"
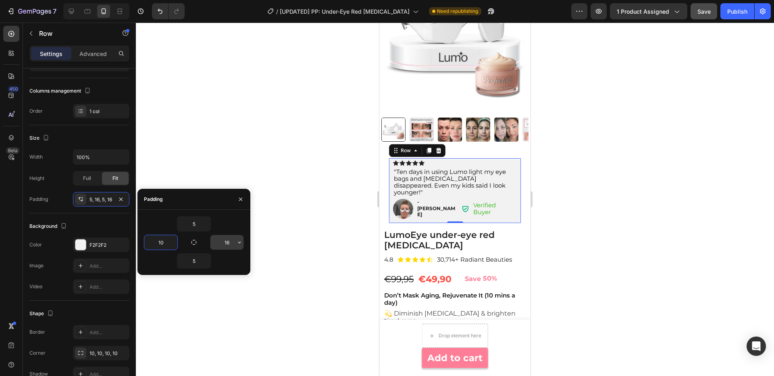
type input "10"
click at [228, 245] on input "16" at bounding box center [226, 242] width 33 height 15
type input "10"
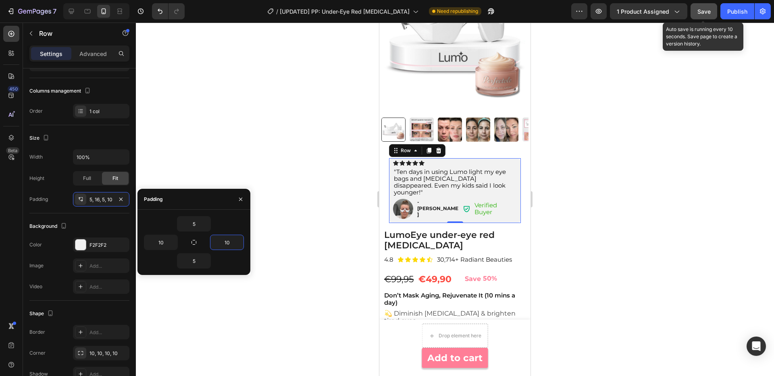
click at [711, 13] on button "Save" at bounding box center [703, 11] width 27 height 16
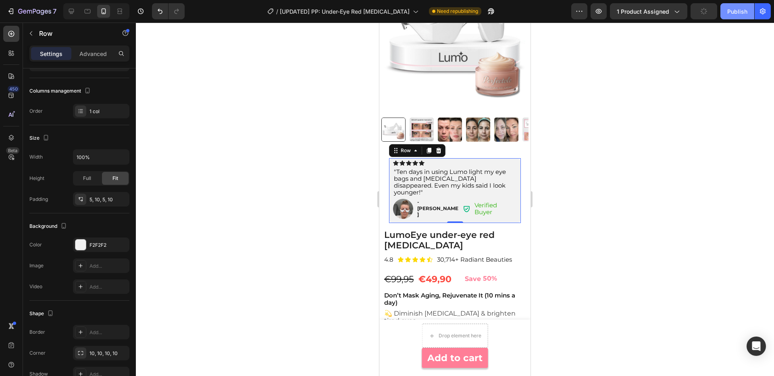
click at [736, 17] on button "Publish" at bounding box center [737, 11] width 34 height 16
click at [382, 172] on div "Icon Icon Icon Icon Icon Icon List "Ten days in using Lumo light my eye bags an…" at bounding box center [454, 190] width 151 height 73
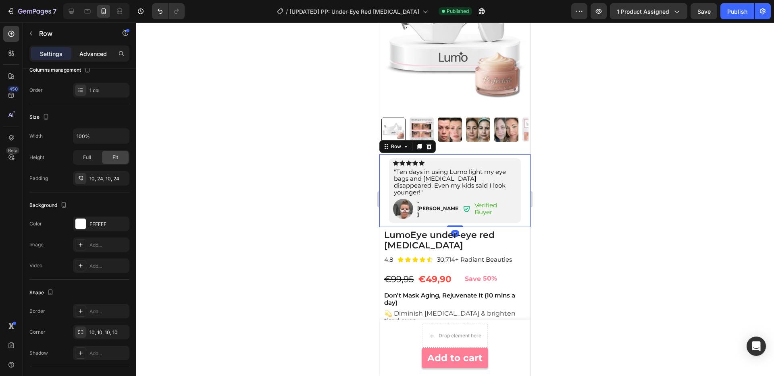
click at [99, 56] on p "Advanced" at bounding box center [92, 54] width 27 height 8
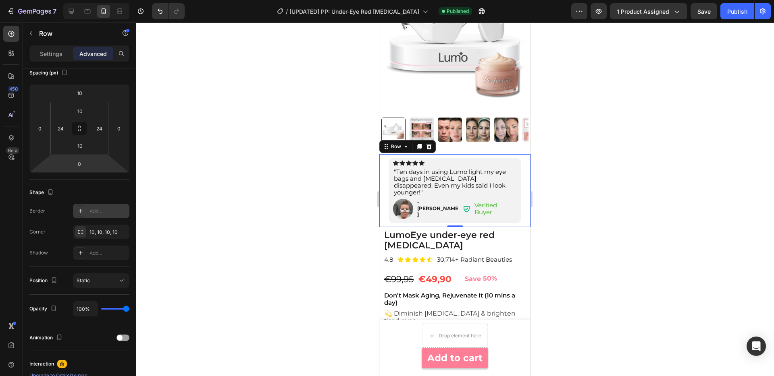
scroll to position [0, 0]
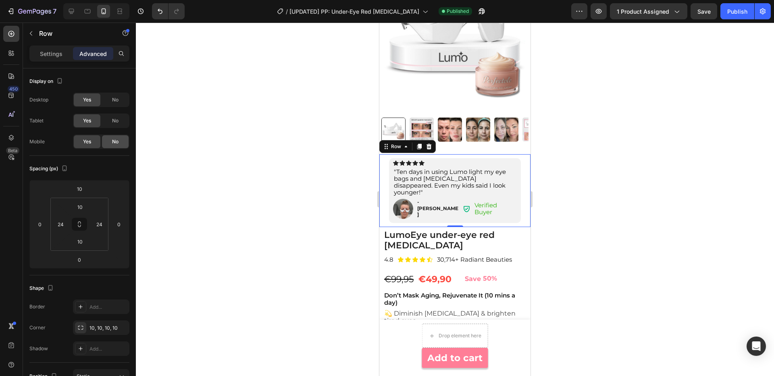
click at [110, 143] on div "No" at bounding box center [115, 141] width 27 height 13
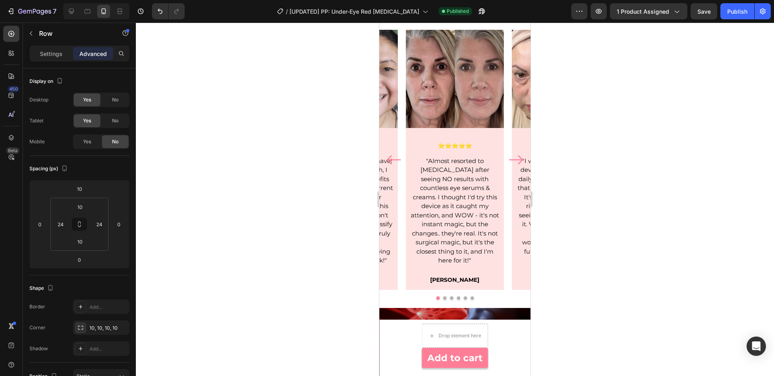
scroll to position [280, 0]
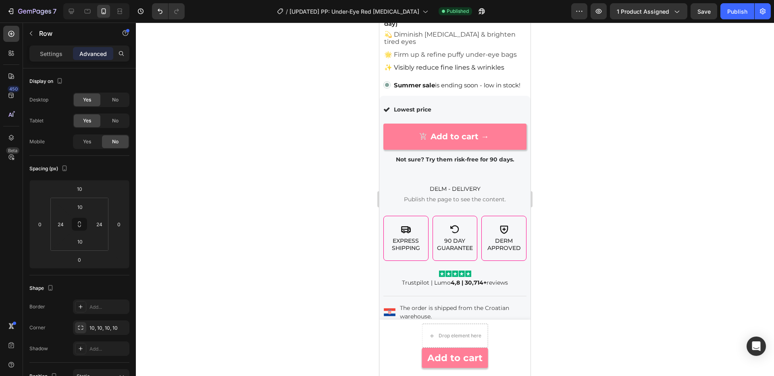
click at [91, 142] on span "Yes" at bounding box center [87, 141] width 8 height 7
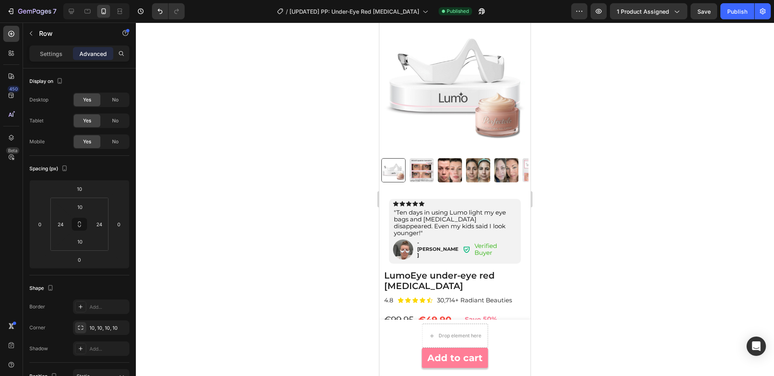
scroll to position [0, 0]
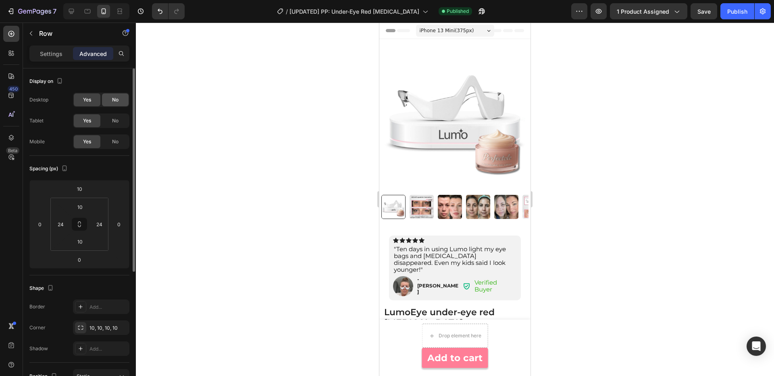
click at [118, 98] on span "No" at bounding box center [115, 99] width 6 height 7
click at [116, 122] on span "No" at bounding box center [115, 120] width 6 height 7
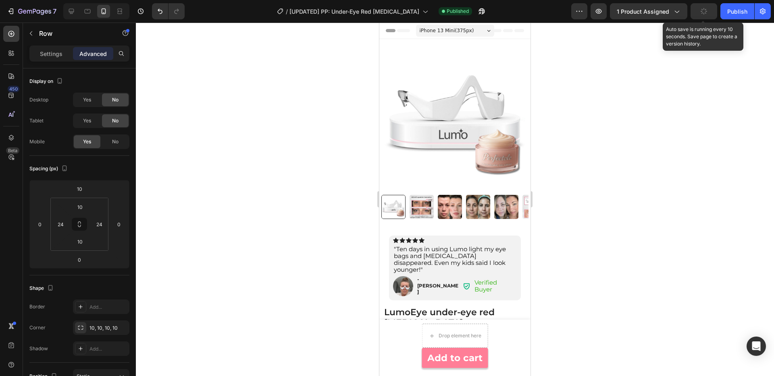
click at [714, 17] on button "button" at bounding box center [703, 11] width 27 height 16
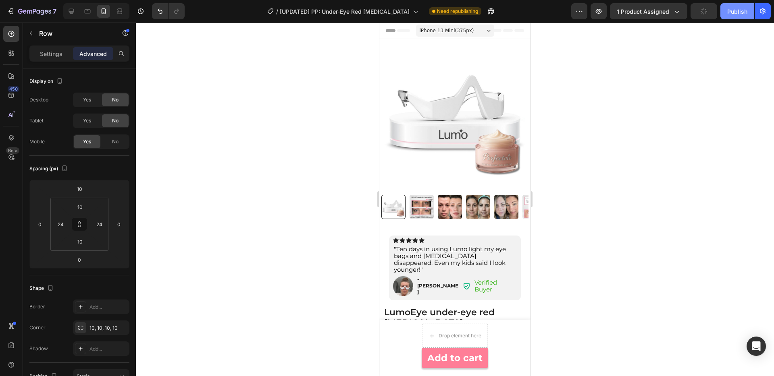
click at [736, 14] on div "Publish" at bounding box center [737, 11] width 20 height 8
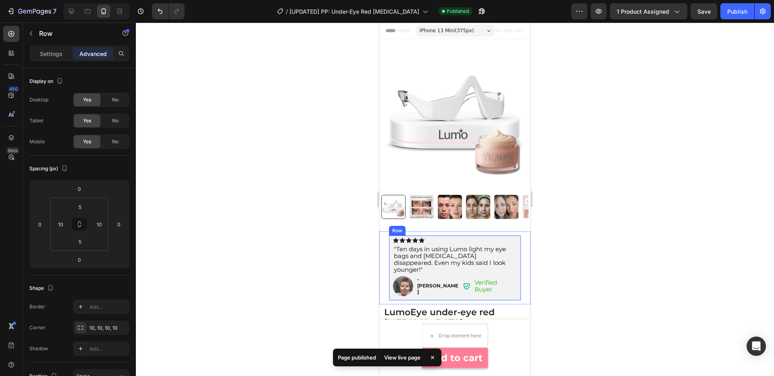
click at [495, 236] on div "Icon Icon Icon Icon Icon Icon List "Ten days in using Lumo light my eye bags an…" at bounding box center [455, 268] width 132 height 65
click at [507, 233] on div "Icon Icon Icon Icon Icon Icon List "Ten days in using Lumo light my eye bags an…" at bounding box center [454, 268] width 151 height 73
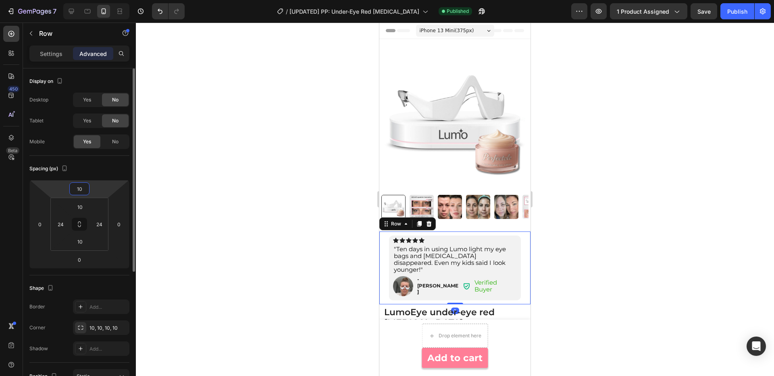
click at [78, 193] on input "10" at bounding box center [79, 189] width 16 height 12
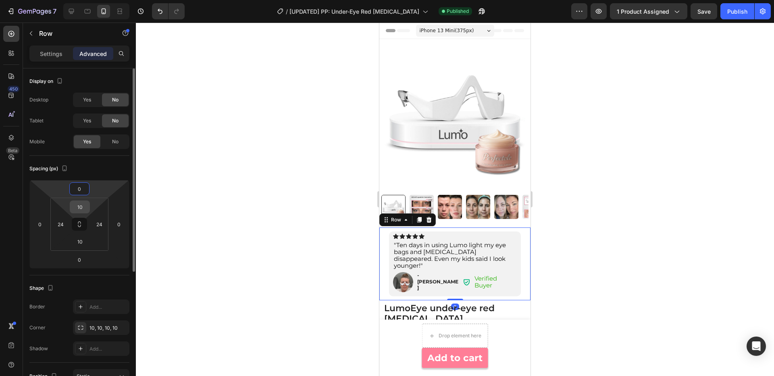
type input "0"
click at [78, 210] on input "10" at bounding box center [80, 207] width 16 height 12
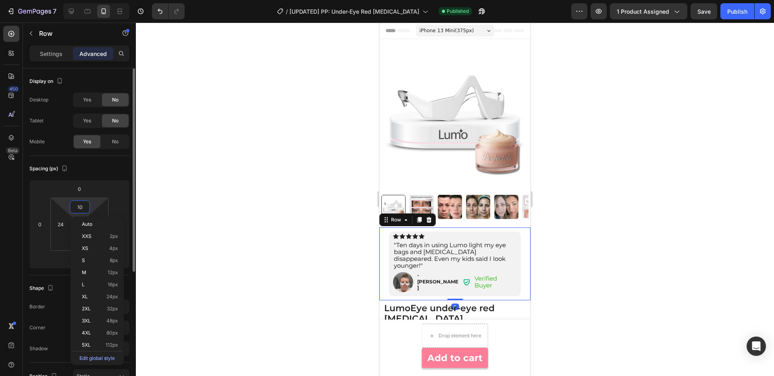
click at [78, 210] on input "10" at bounding box center [80, 207] width 16 height 12
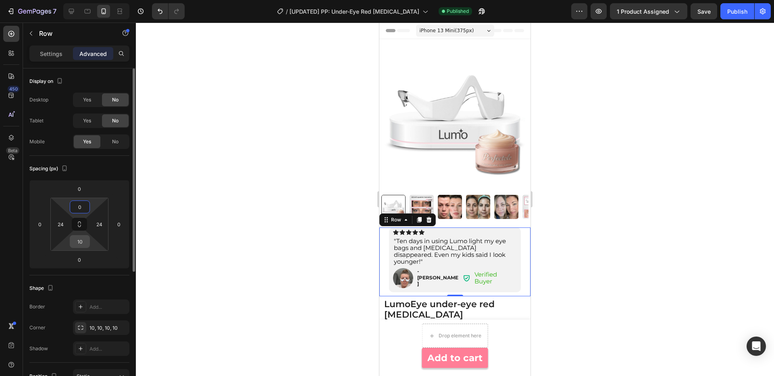
type input "0"
click at [82, 238] on input "10" at bounding box center [80, 242] width 16 height 12
type input "0"
click at [59, 219] on input "24" at bounding box center [60, 224] width 12 height 12
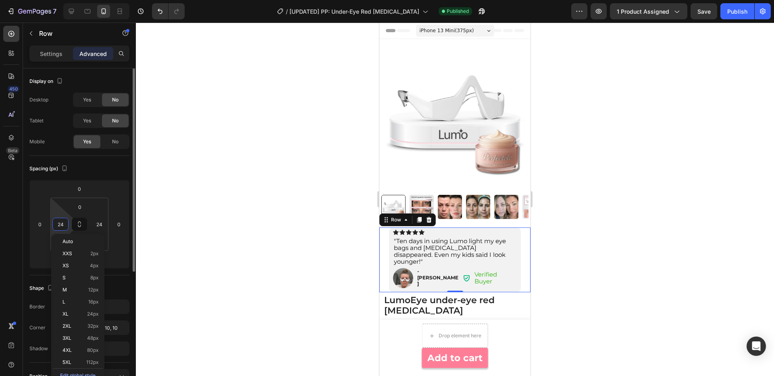
click at [59, 219] on input "24" at bounding box center [60, 224] width 12 height 12
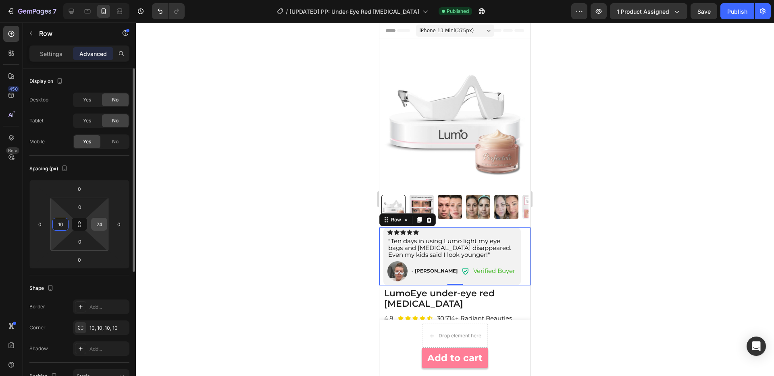
type input "10"
click at [97, 229] on input "24" at bounding box center [99, 224] width 12 height 12
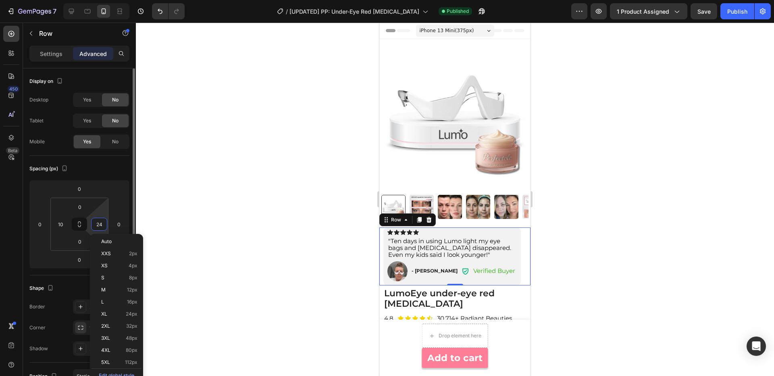
click at [97, 229] on input "24" at bounding box center [99, 224] width 12 height 12
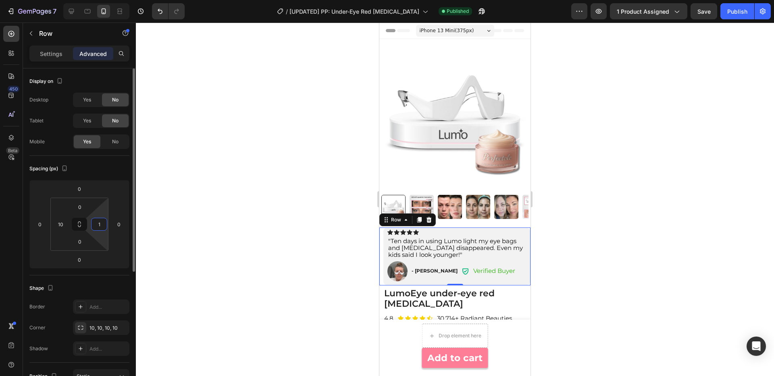
type input "10"
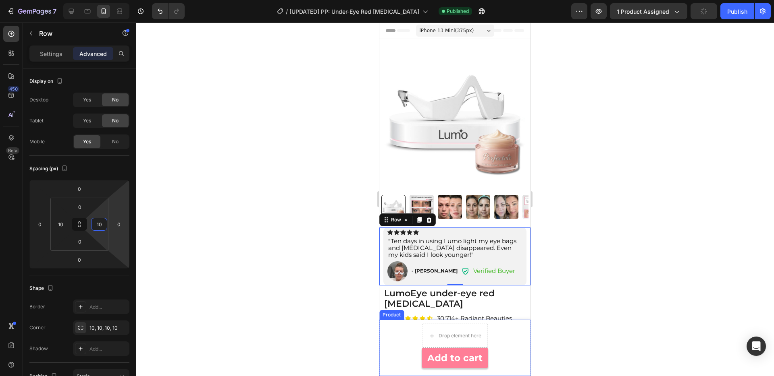
click at [559, 334] on div at bounding box center [455, 200] width 638 height 354
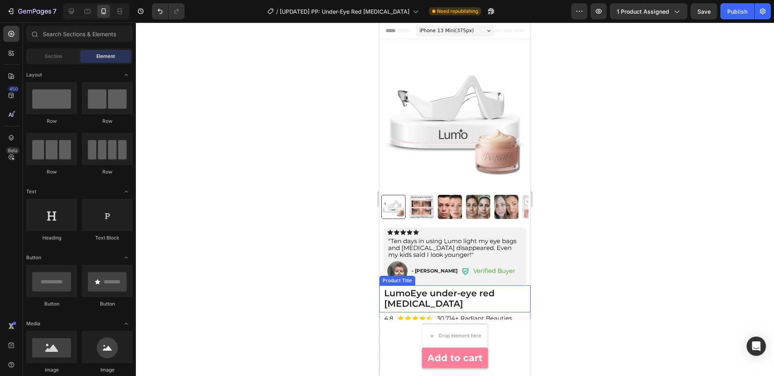
click at [514, 296] on h1 "LumoEye under-eye red [MEDICAL_DATA]" at bounding box center [454, 299] width 143 height 23
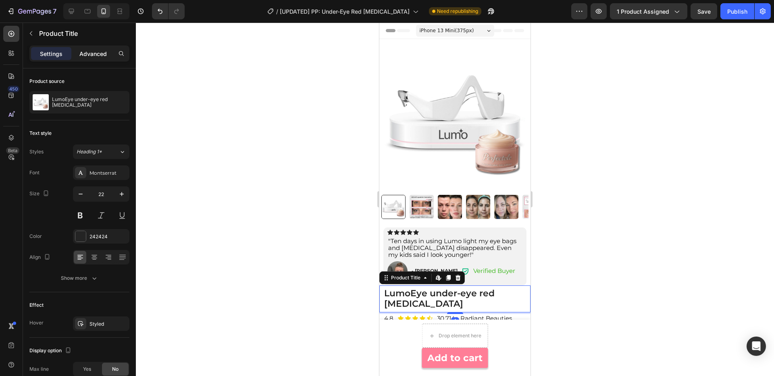
click at [89, 48] on div "Advanced" at bounding box center [93, 53] width 40 height 13
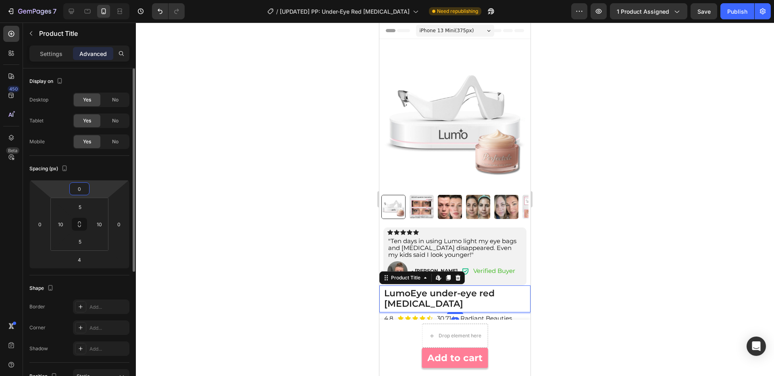
click at [84, 193] on input "0" at bounding box center [79, 189] width 16 height 12
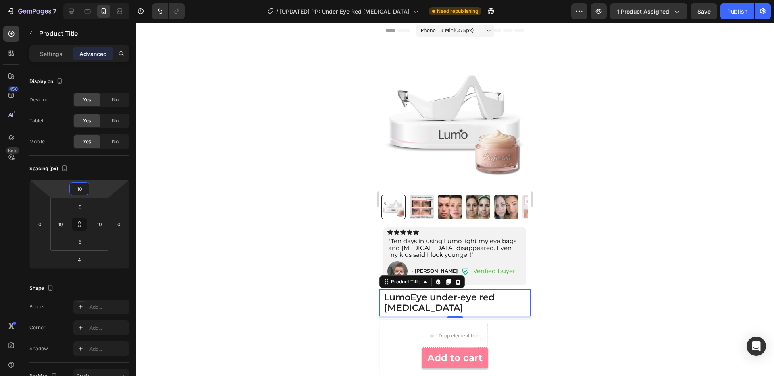
type input "10"
click at [241, 251] on div at bounding box center [455, 200] width 638 height 354
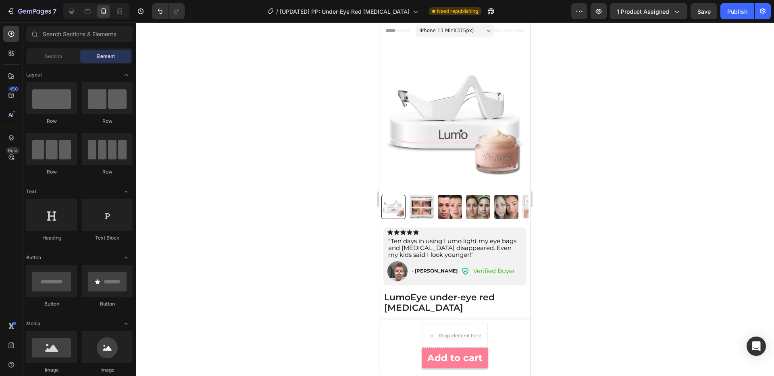
click at [705, 10] on span "Save" at bounding box center [703, 11] width 13 height 7
click at [733, 14] on div "Publish" at bounding box center [737, 11] width 20 height 8
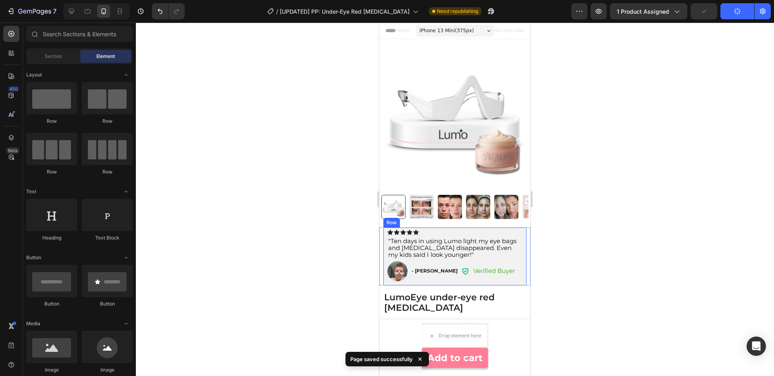
click at [430, 228] on div "Icon Icon Icon Icon Icon Icon List "Ten days in using Lumo light my eye bags an…" at bounding box center [454, 257] width 143 height 58
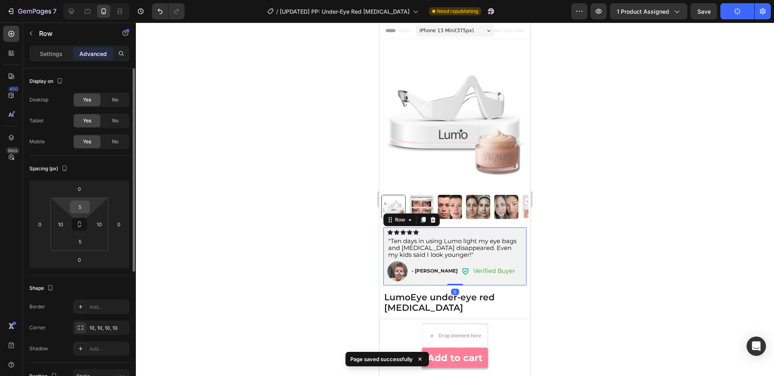
click at [82, 206] on input "5" at bounding box center [80, 207] width 16 height 12
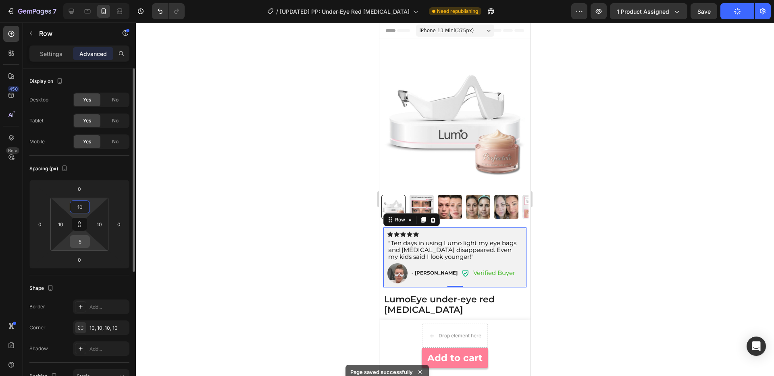
type input "10"
click at [84, 243] on input "5" at bounding box center [80, 242] width 16 height 12
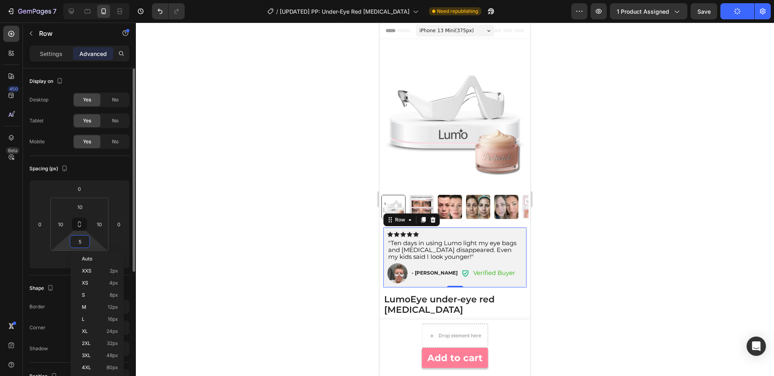
click at [84, 243] on input "5" at bounding box center [80, 242] width 16 height 12
type input "1"
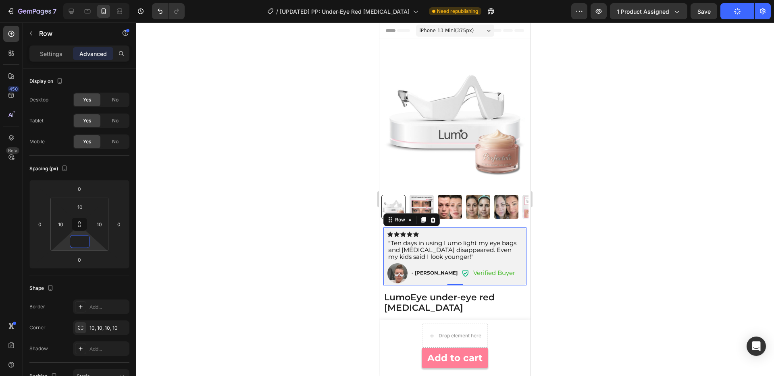
type input "5"
click at [588, 263] on div at bounding box center [455, 200] width 638 height 354
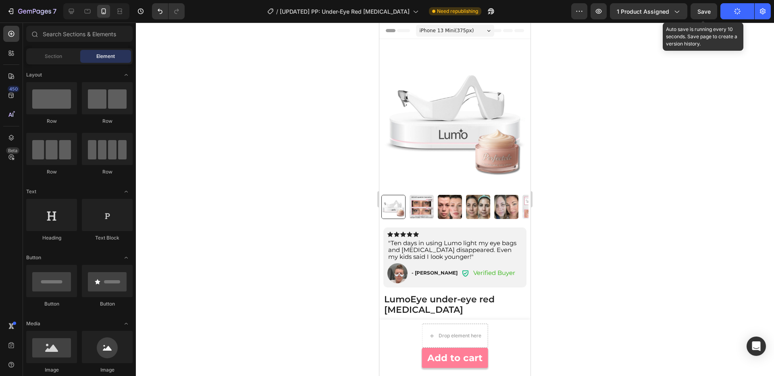
click at [703, 11] on span "Save" at bounding box center [703, 11] width 13 height 7
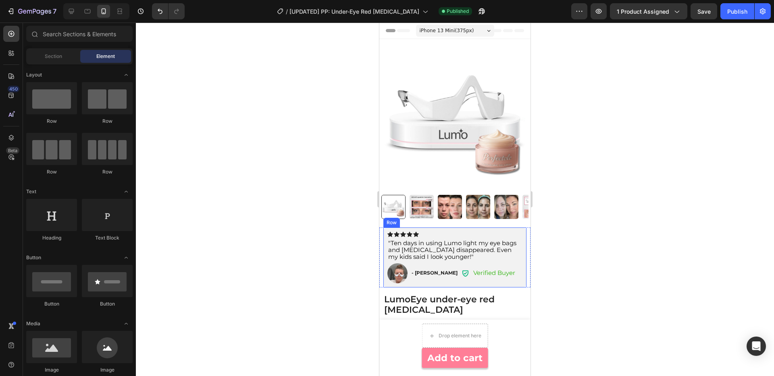
click at [433, 231] on div "Icon Icon Icon Icon Icon Icon List "Ten days in using Lumo light my eye bags an…" at bounding box center [454, 258] width 143 height 60
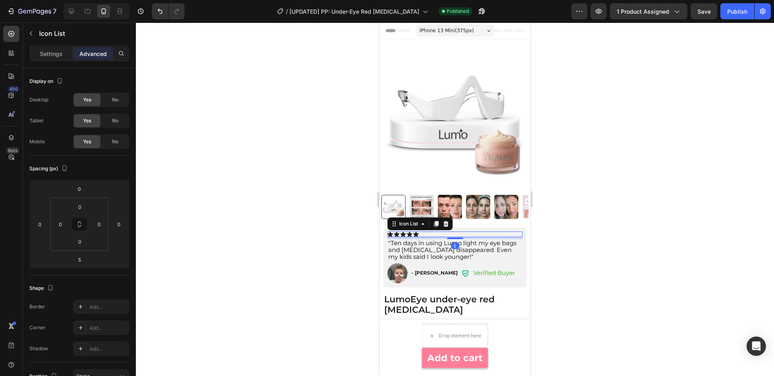
click at [422, 236] on div "Icon Icon Icon Icon Icon" at bounding box center [454, 235] width 135 height 6
click at [83, 207] on input "0" at bounding box center [80, 207] width 16 height 12
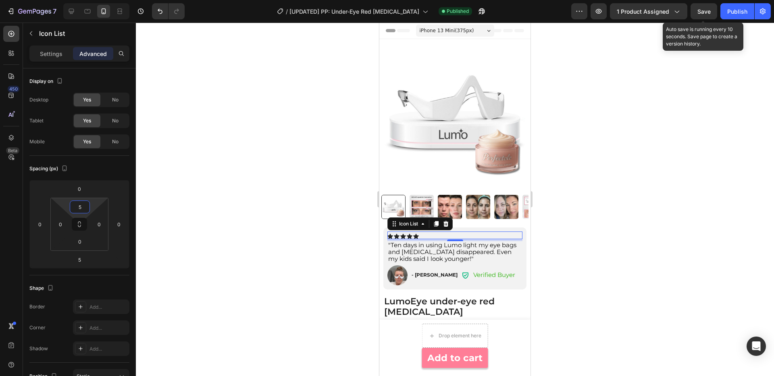
type input "5"
click at [700, 12] on span "Save" at bounding box center [703, 11] width 13 height 7
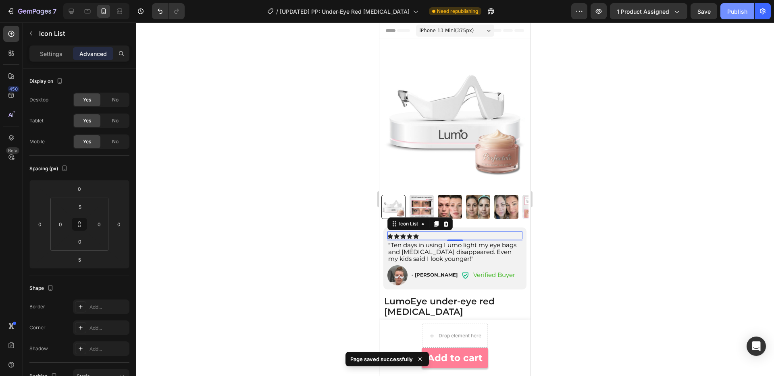
click at [734, 10] on div "Publish" at bounding box center [737, 11] width 20 height 8
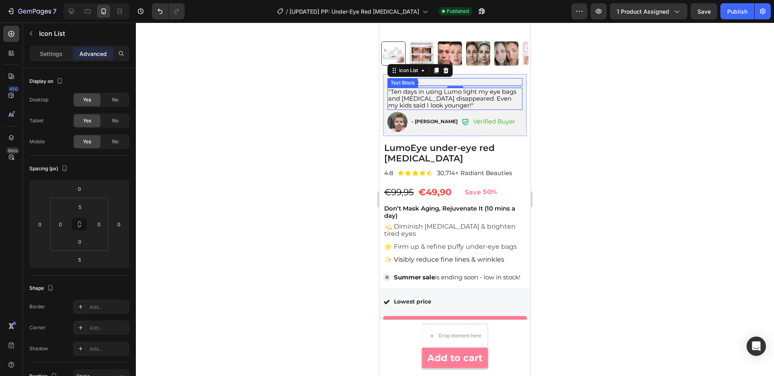
scroll to position [171, 0]
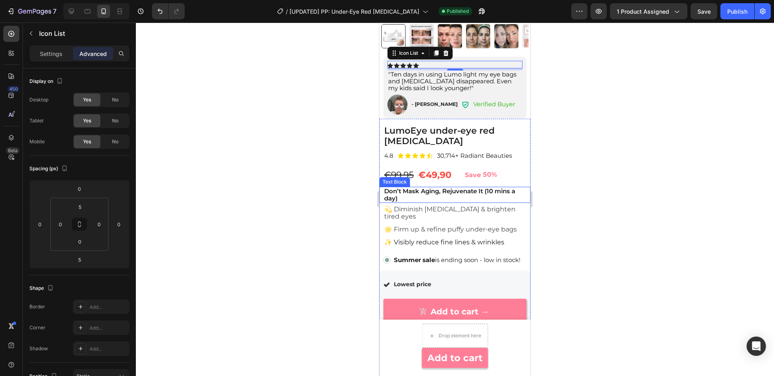
click at [507, 190] on p "Don’t Mask Aging, Rejuvenate It (10 mins a day)" at bounding box center [454, 195] width 141 height 15
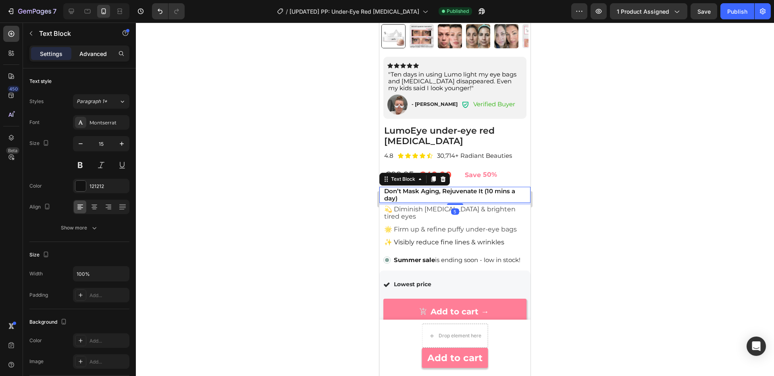
click at [87, 55] on p "Advanced" at bounding box center [92, 54] width 27 height 8
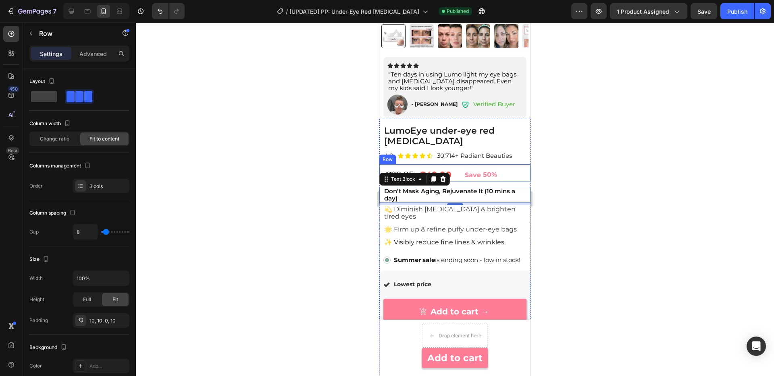
click at [514, 177] on div "€99,95 Product Price Product Price €49,90 Product Price Product Price Save 50% …" at bounding box center [454, 173] width 151 height 18
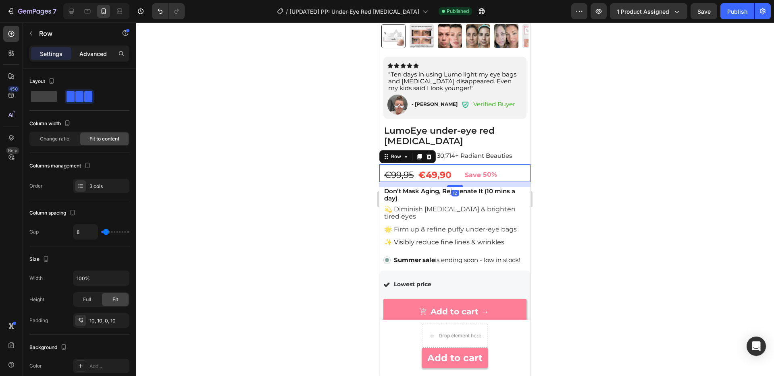
click at [90, 56] on p "Advanced" at bounding box center [92, 54] width 27 height 8
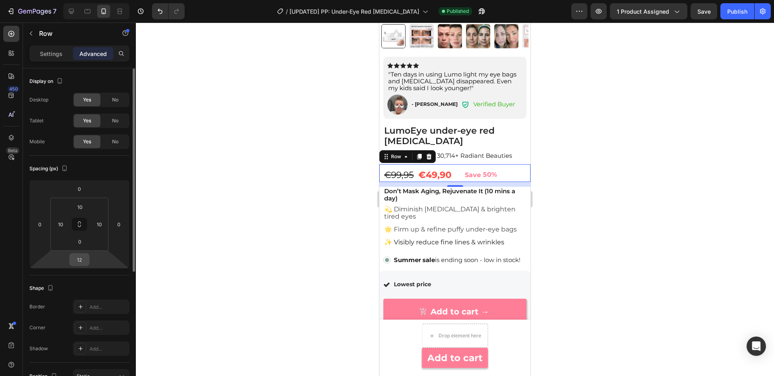
click at [81, 262] on input "12" at bounding box center [79, 260] width 16 height 12
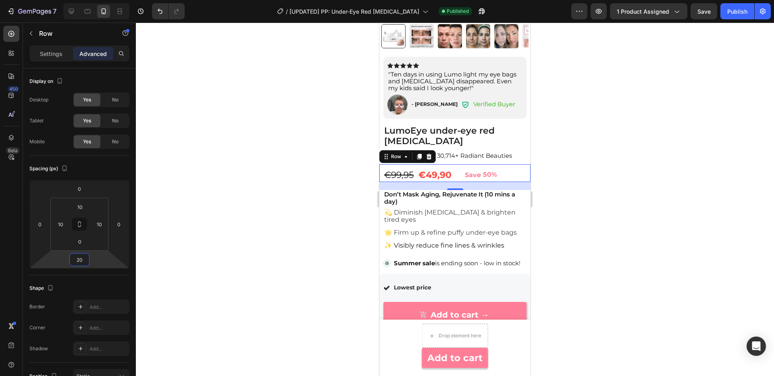
type input "20"
drag, startPoint x: 707, startPoint y: 12, endPoint x: 732, endPoint y: 12, distance: 25.0
click at [707, 12] on span "Save" at bounding box center [703, 11] width 13 height 7
click at [736, 13] on div "Publish" at bounding box center [737, 11] width 20 height 8
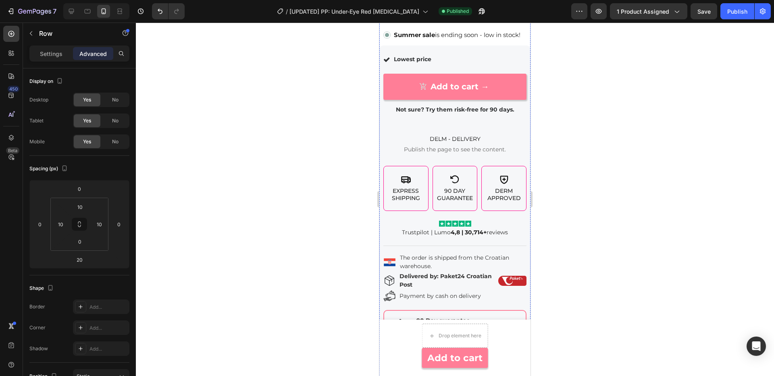
scroll to position [427, 0]
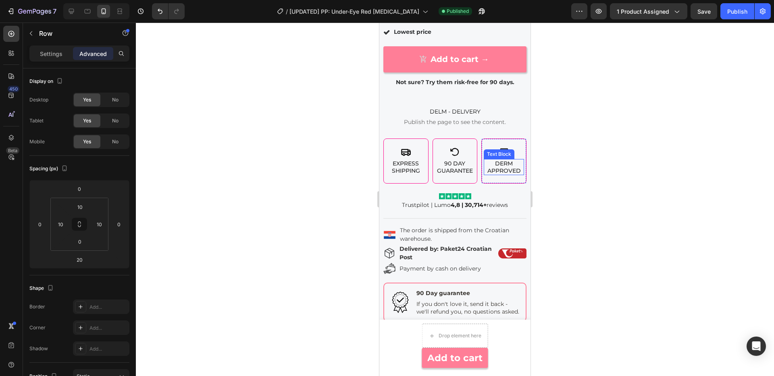
click at [504, 170] on p "Derm Approved" at bounding box center [503, 167] width 39 height 15
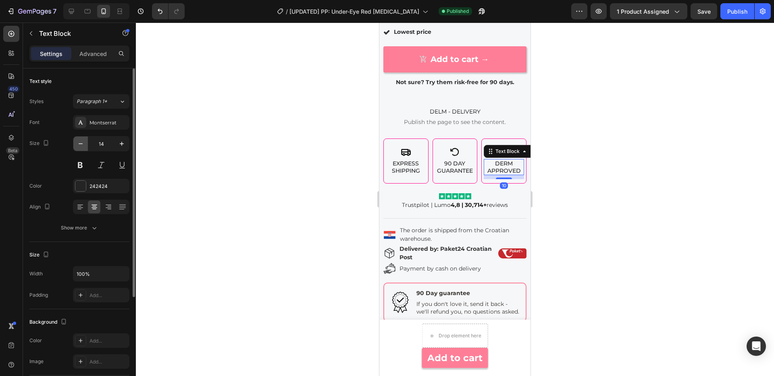
click at [81, 146] on icon "button" at bounding box center [81, 144] width 8 height 8
type input "13"
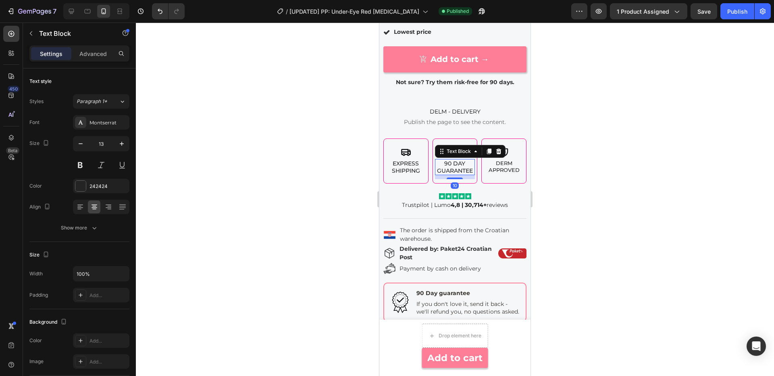
click at [462, 171] on p "90 Day Guarantee" at bounding box center [455, 167] width 39 height 15
click at [81, 146] on icon "button" at bounding box center [81, 144] width 8 height 8
type input "13"
click at [403, 169] on p "Express Shipping" at bounding box center [406, 167] width 39 height 15
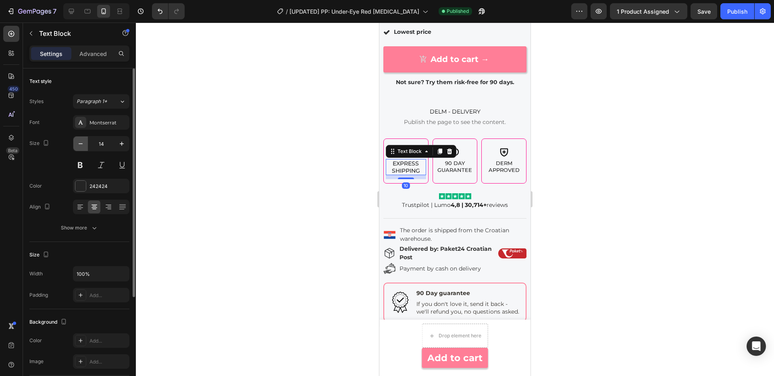
click at [81, 144] on icon "button" at bounding box center [81, 144] width 8 height 8
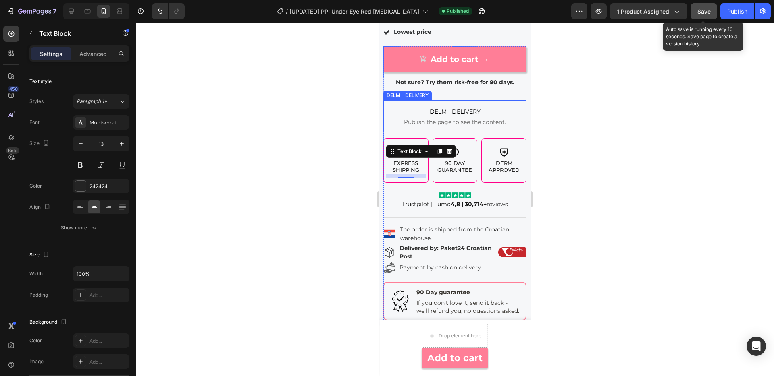
click at [695, 6] on button "Save" at bounding box center [703, 11] width 27 height 16
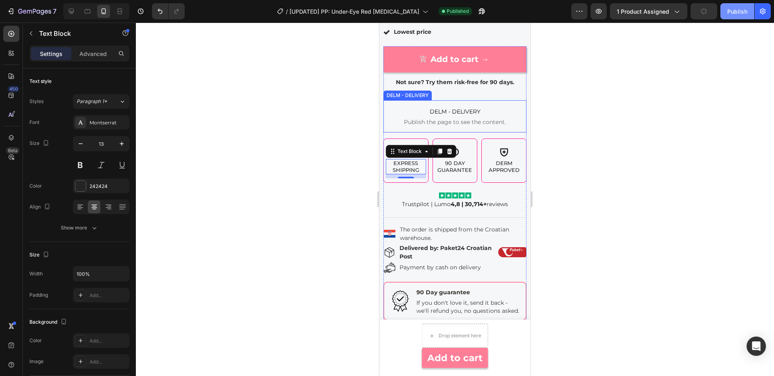
click at [740, 10] on div "Publish" at bounding box center [737, 11] width 20 height 8
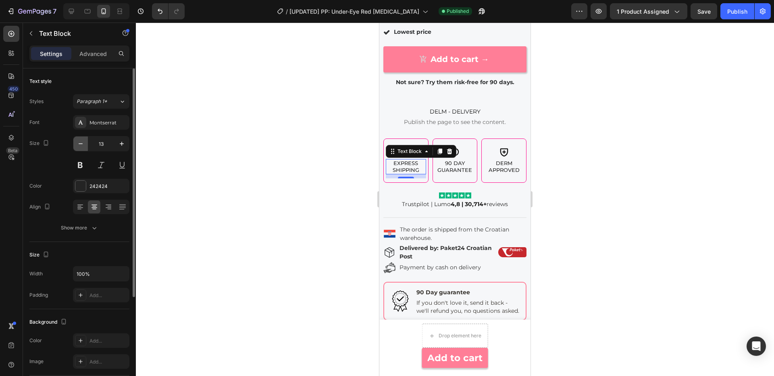
click at [79, 146] on icon "button" at bounding box center [81, 144] width 8 height 8
type input "12"
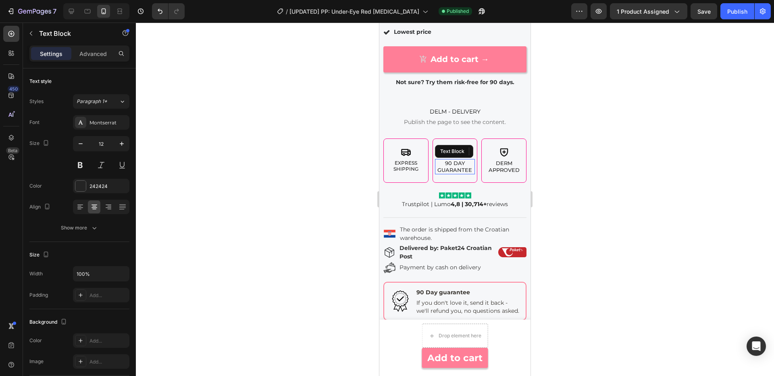
click at [450, 168] on p "90 Day Guarantee" at bounding box center [455, 167] width 39 height 14
click at [83, 147] on icon "button" at bounding box center [81, 144] width 8 height 8
type input "12"
click at [499, 168] on p "Derm Approved" at bounding box center [503, 167] width 39 height 14
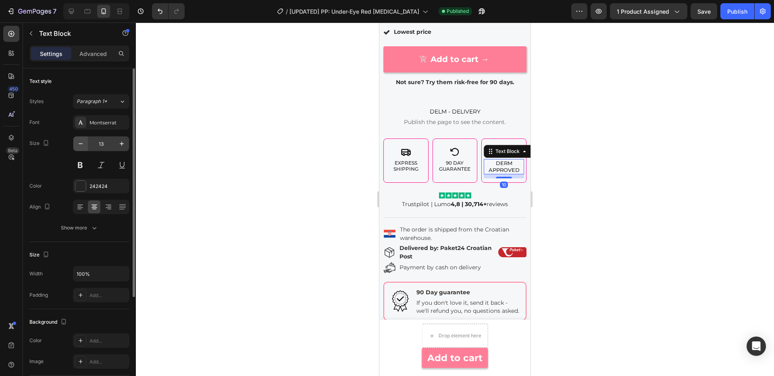
click at [76, 149] on button "button" at bounding box center [80, 144] width 15 height 15
type input "12"
click at [511, 164] on p "Derm Approved" at bounding box center [503, 166] width 39 height 12
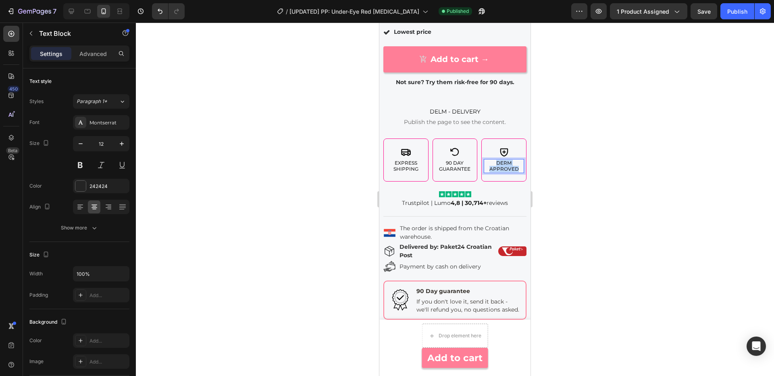
click at [511, 164] on p "Derm Approved" at bounding box center [503, 166] width 39 height 12
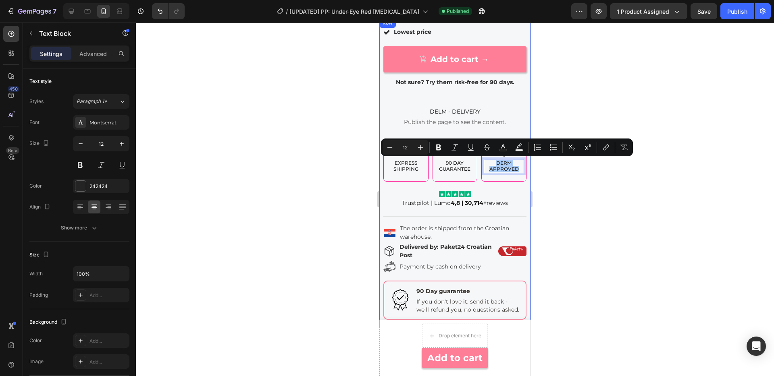
click at [557, 175] on div at bounding box center [455, 200] width 638 height 354
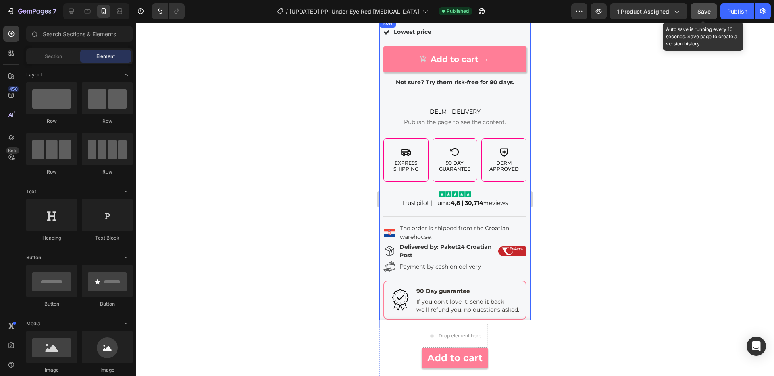
click at [705, 14] on span "Save" at bounding box center [703, 11] width 13 height 7
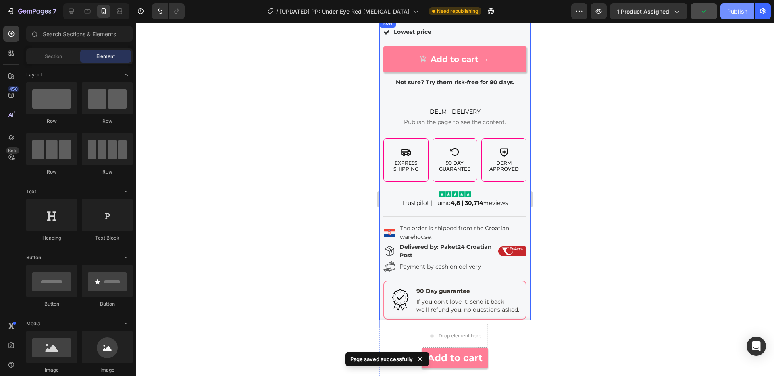
click at [729, 15] on div "Publish" at bounding box center [737, 11] width 20 height 8
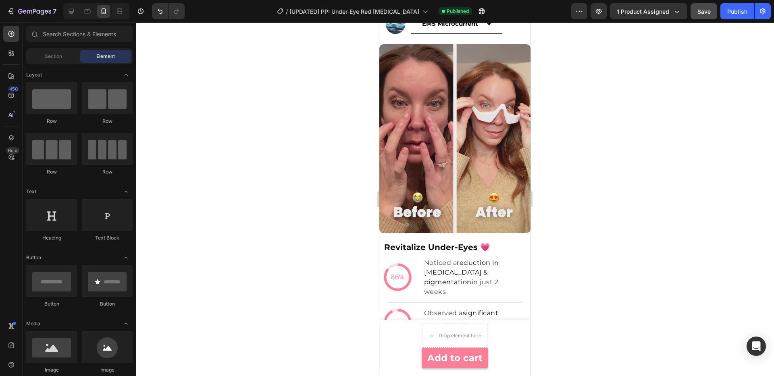
scroll to position [1496, 0]
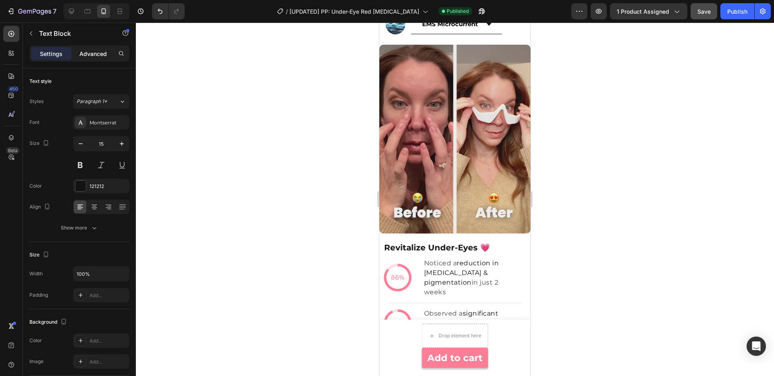
click at [89, 55] on p "Advanced" at bounding box center [92, 54] width 27 height 8
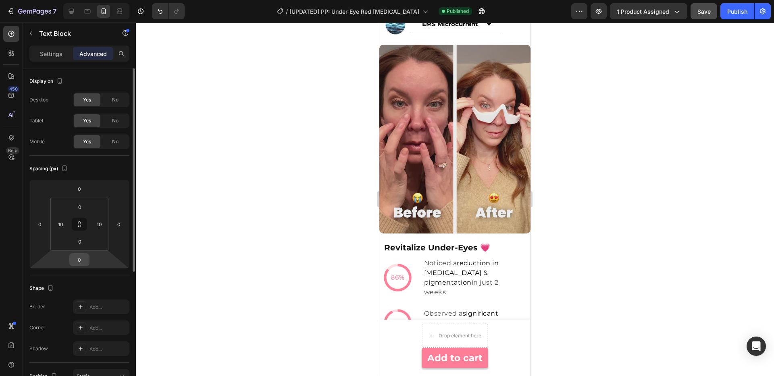
click at [83, 260] on input "0" at bounding box center [79, 260] width 16 height 12
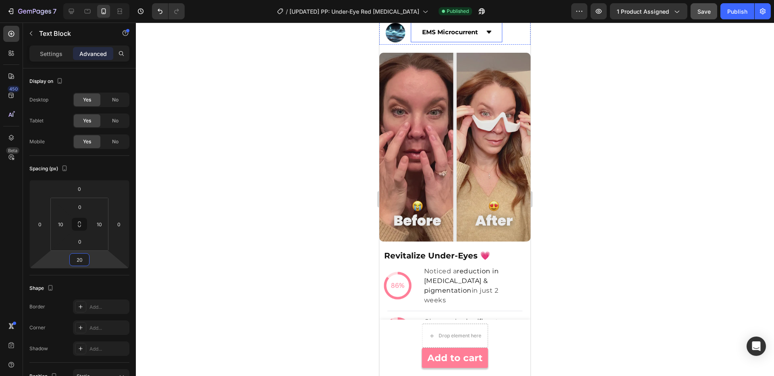
type input "2"
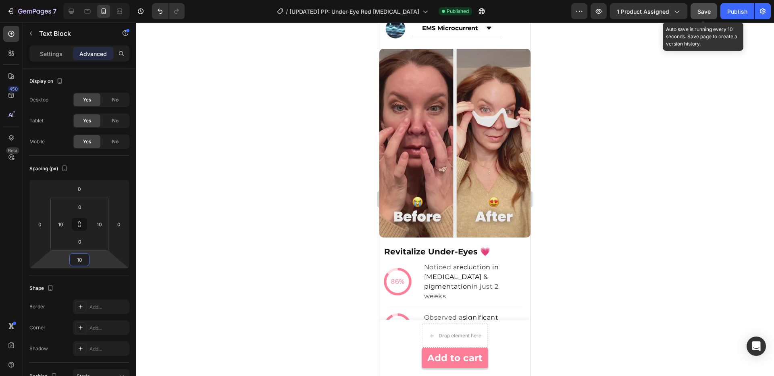
type input "10"
click at [702, 9] on span "Save" at bounding box center [703, 11] width 13 height 7
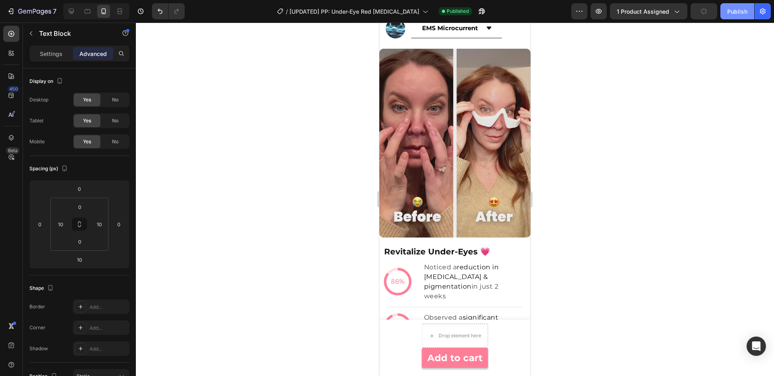
click at [734, 13] on div "Publish" at bounding box center [737, 11] width 20 height 8
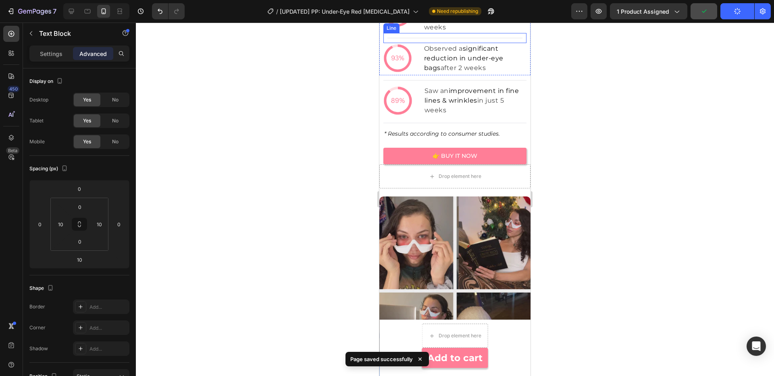
scroll to position [1826, 0]
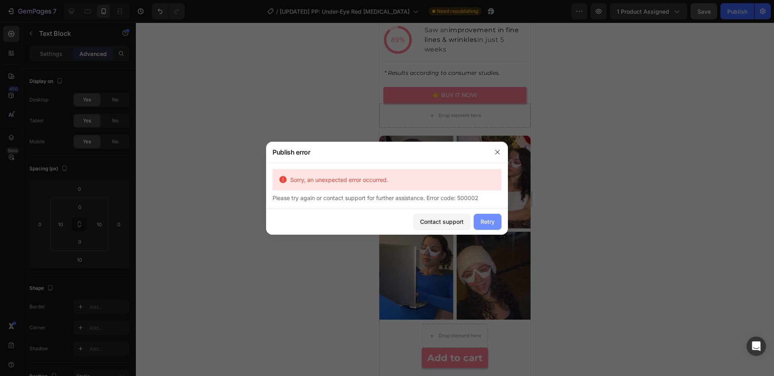
click at [497, 214] on button "Retry" at bounding box center [488, 222] width 28 height 16
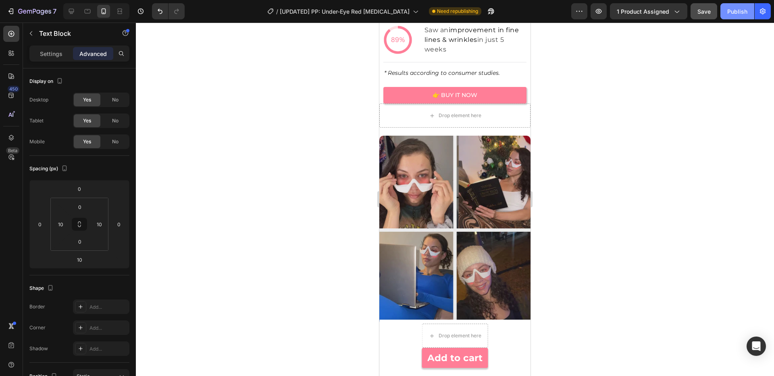
click at [731, 9] on div "Publish" at bounding box center [737, 11] width 20 height 8
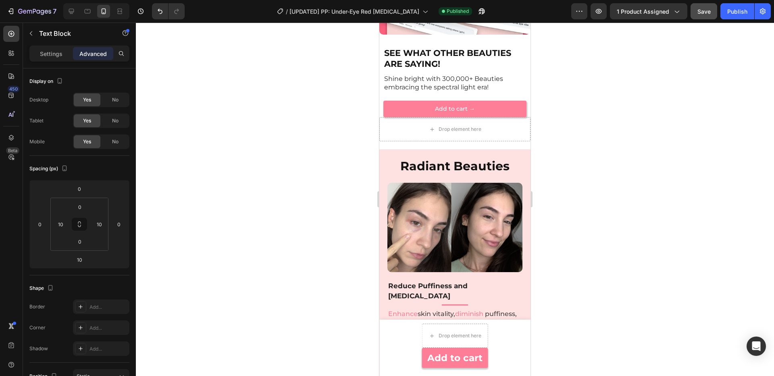
scroll to position [2567, 0]
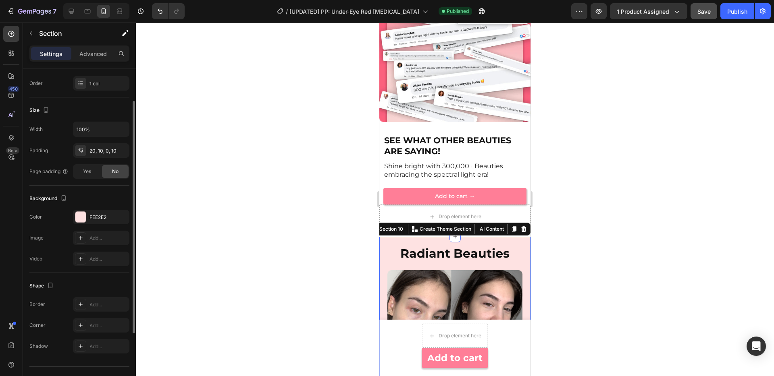
scroll to position [127, 0]
click at [102, 212] on div "FEE2E2" at bounding box center [100, 214] width 23 height 7
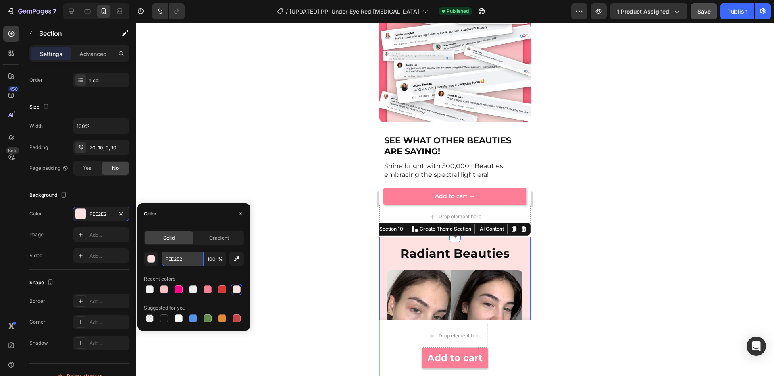
click at [179, 258] on input "FEE2E2" at bounding box center [183, 259] width 42 height 15
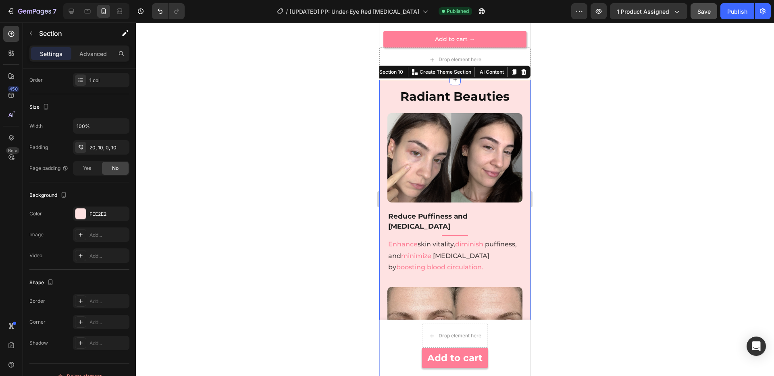
scroll to position [2758, 0]
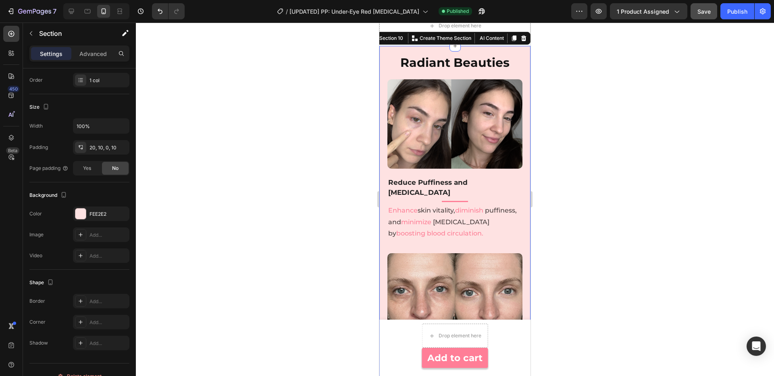
click at [383, 231] on div "Radiant Beauties Heading Image Reduce Puffiness and Dark Circles Text block Tit…" at bounding box center [454, 317] width 151 height 542
click at [102, 216] on div "FEE2E2" at bounding box center [100, 214] width 23 height 7
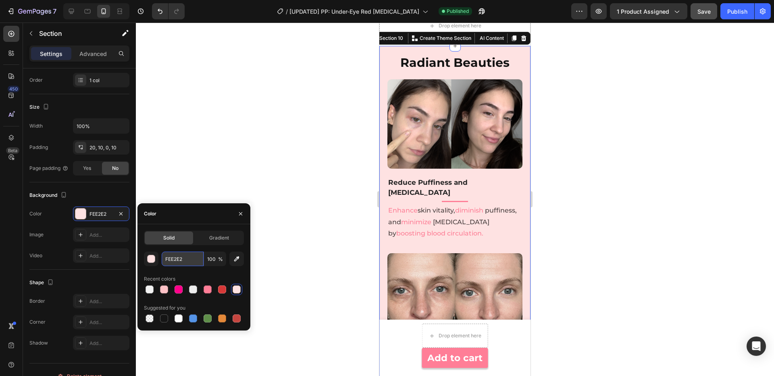
click at [185, 259] on input "FEE2E2" at bounding box center [183, 259] width 42 height 15
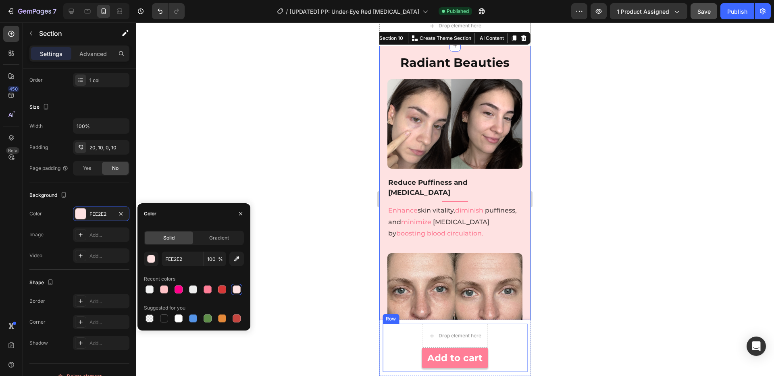
click at [409, 365] on div "Drop element here Add to cart Product Cart Button Row" at bounding box center [455, 348] width 145 height 48
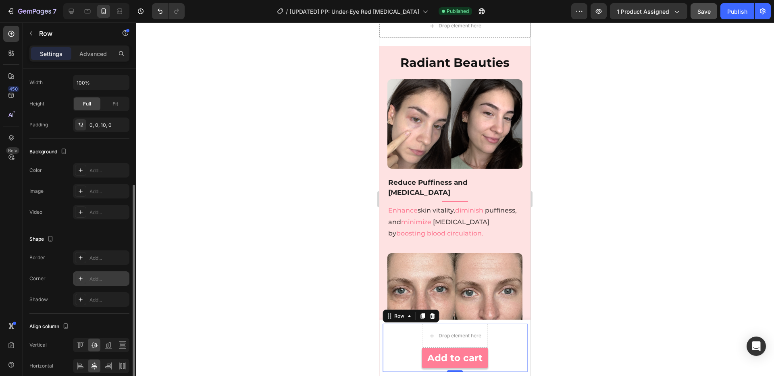
scroll to position [197, 0]
click at [101, 170] on div "Add..." at bounding box center [108, 169] width 38 height 7
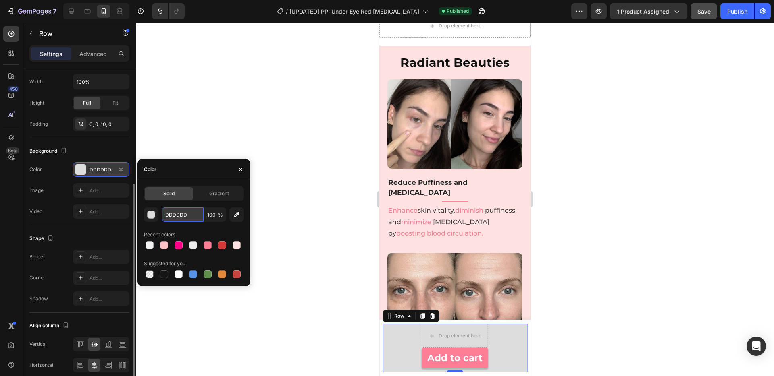
click at [179, 214] on input "DDDDDD" at bounding box center [183, 215] width 42 height 15
paste input "FEE2E2"
type input "FEE2E2"
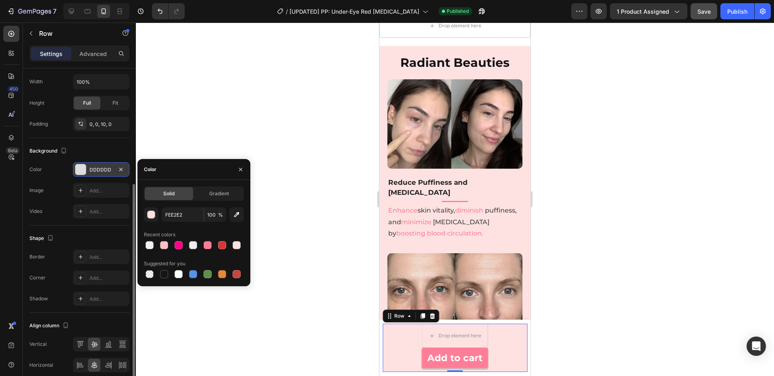
click at [15, 250] on div "450 Beta" at bounding box center [11, 172] width 16 height 293
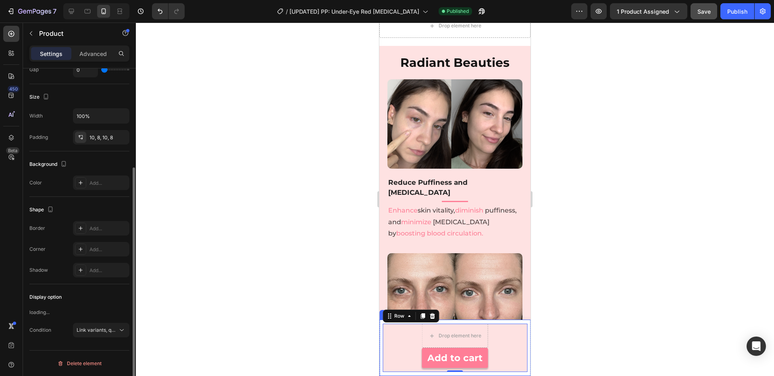
click at [379, 334] on div "Product Images LumoEye under-eye red light therapy Product Title €49,90 Product…" at bounding box center [454, 348] width 151 height 56
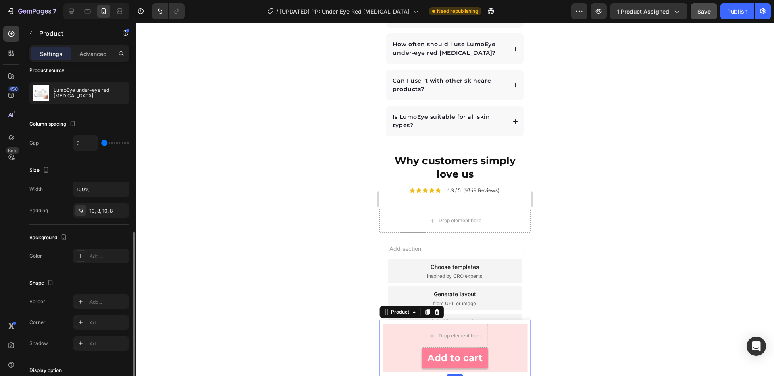
scroll to position [193, 0]
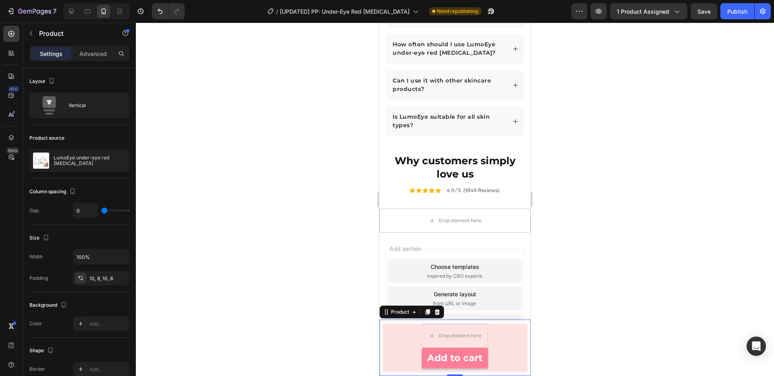
scroll to position [193, 0]
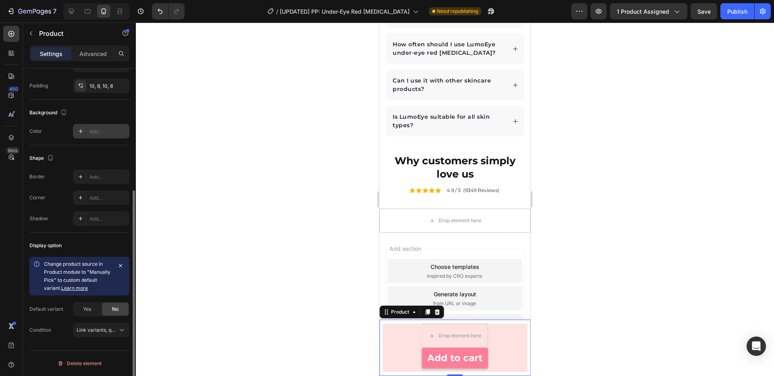
click at [104, 132] on div "Add..." at bounding box center [108, 131] width 38 height 7
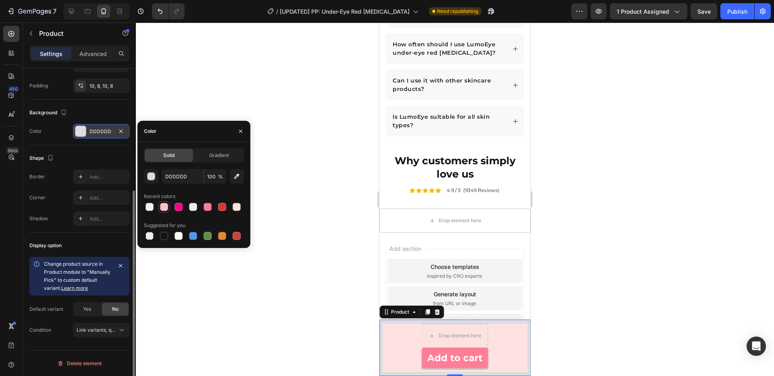
click at [164, 205] on div at bounding box center [164, 207] width 8 height 8
click at [183, 173] on input "FEC2C6" at bounding box center [183, 176] width 42 height 15
paste input "E2E2"
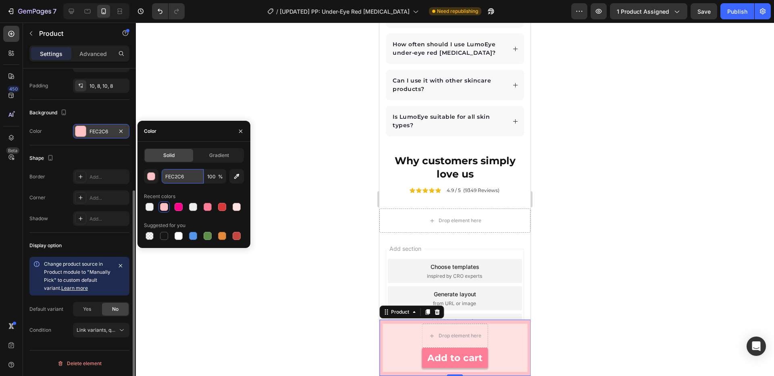
type input "FEE2E2"
click at [702, 1] on div "7 Version history / [UPDATED] PP: Under-Eye Red [MEDICAL_DATA] Need republishin…" at bounding box center [387, 11] width 774 height 23
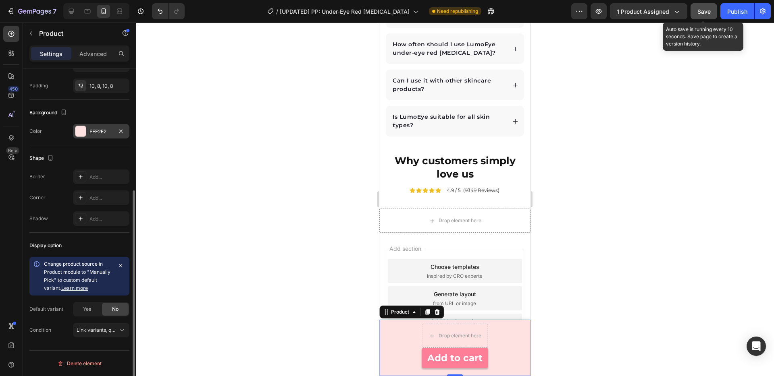
click at [704, 8] on span "Save" at bounding box center [703, 11] width 13 height 7
click at [726, 10] on button "Publish" at bounding box center [737, 11] width 34 height 16
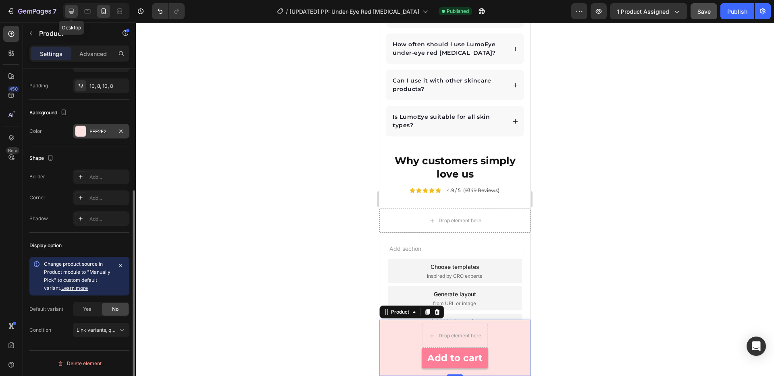
click at [72, 12] on icon at bounding box center [71, 11] width 8 height 8
type input "12"
type input "1200"
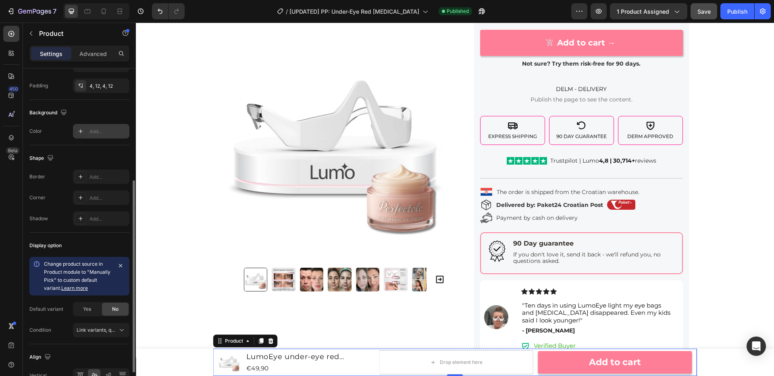
scroll to position [377, 0]
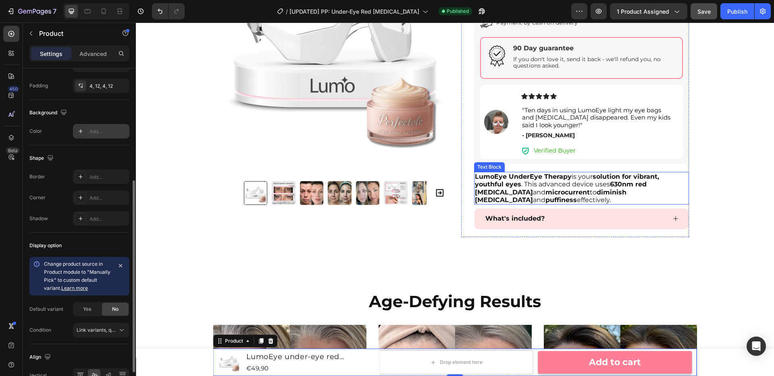
click at [540, 184] on p "LumoEye UnderEye Therapy is your solution for vibrant, youthful eyes . This adv…" at bounding box center [581, 188] width 213 height 31
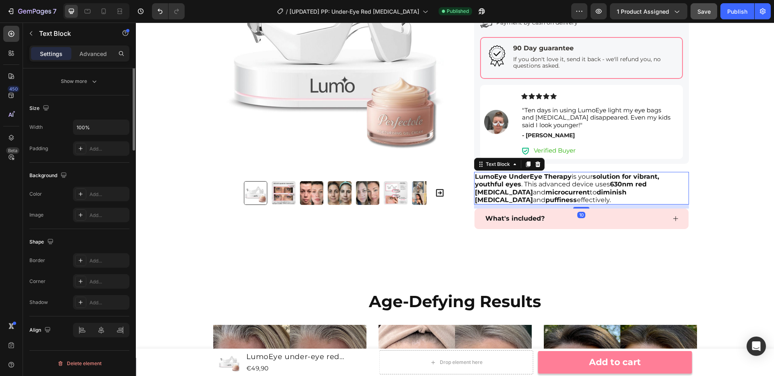
scroll to position [0, 0]
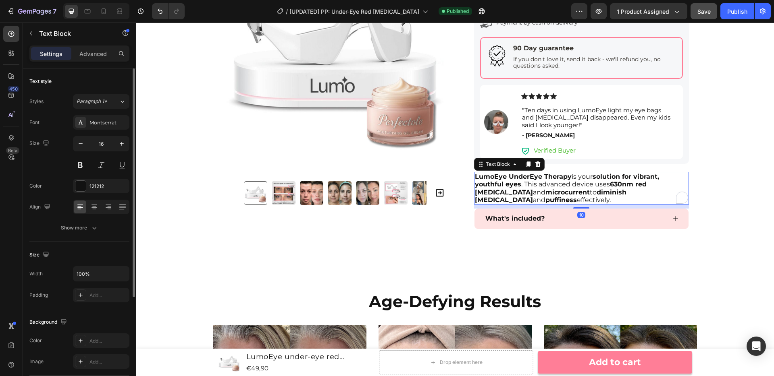
click at [548, 178] on strong "LumoEye UnderEye Therapy" at bounding box center [523, 177] width 97 height 8
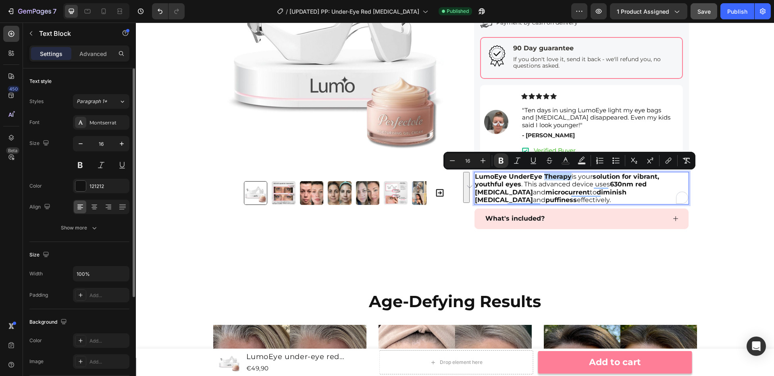
click at [557, 180] on p "LumoEye UnderEye Therapy is your solution for vibrant, youthful eyes . This adv…" at bounding box center [581, 188] width 213 height 31
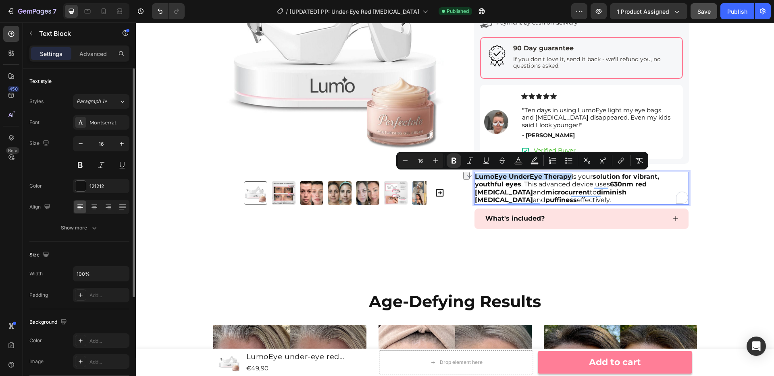
drag, startPoint x: 570, startPoint y: 180, endPoint x: 476, endPoint y: 178, distance: 94.3
click at [476, 178] on p "LumoEye UnderEye Therapy is your solution for vibrant, youthful eyes . This adv…" at bounding box center [581, 188] width 213 height 31
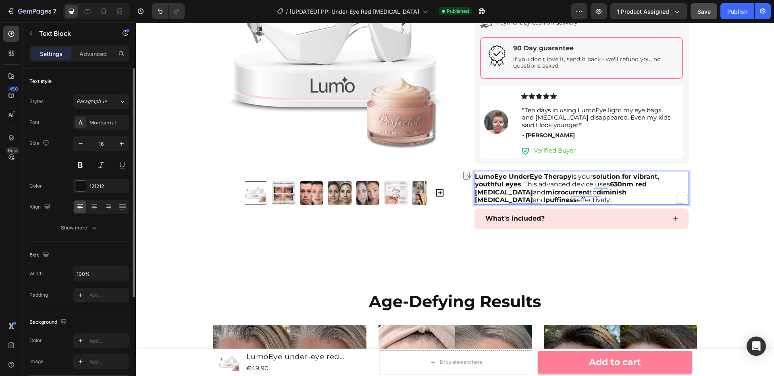
click at [584, 200] on p "LumoEye UnderEye Therapy is your solution for vibrant, youthful eyes . This adv…" at bounding box center [581, 188] width 213 height 31
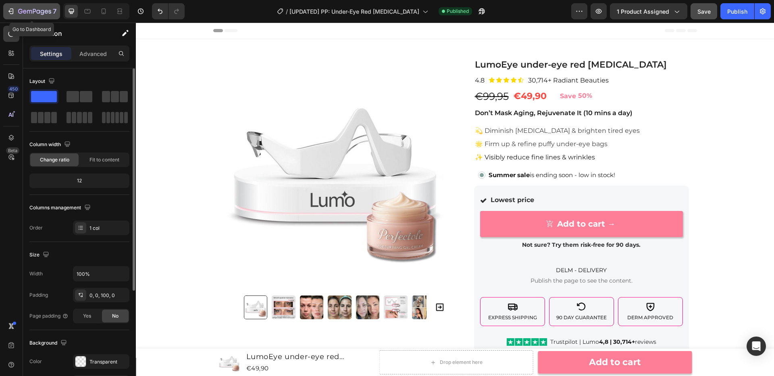
click at [11, 12] on icon "button" at bounding box center [11, 11] width 8 height 8
